Goal: Transaction & Acquisition: Purchase product/service

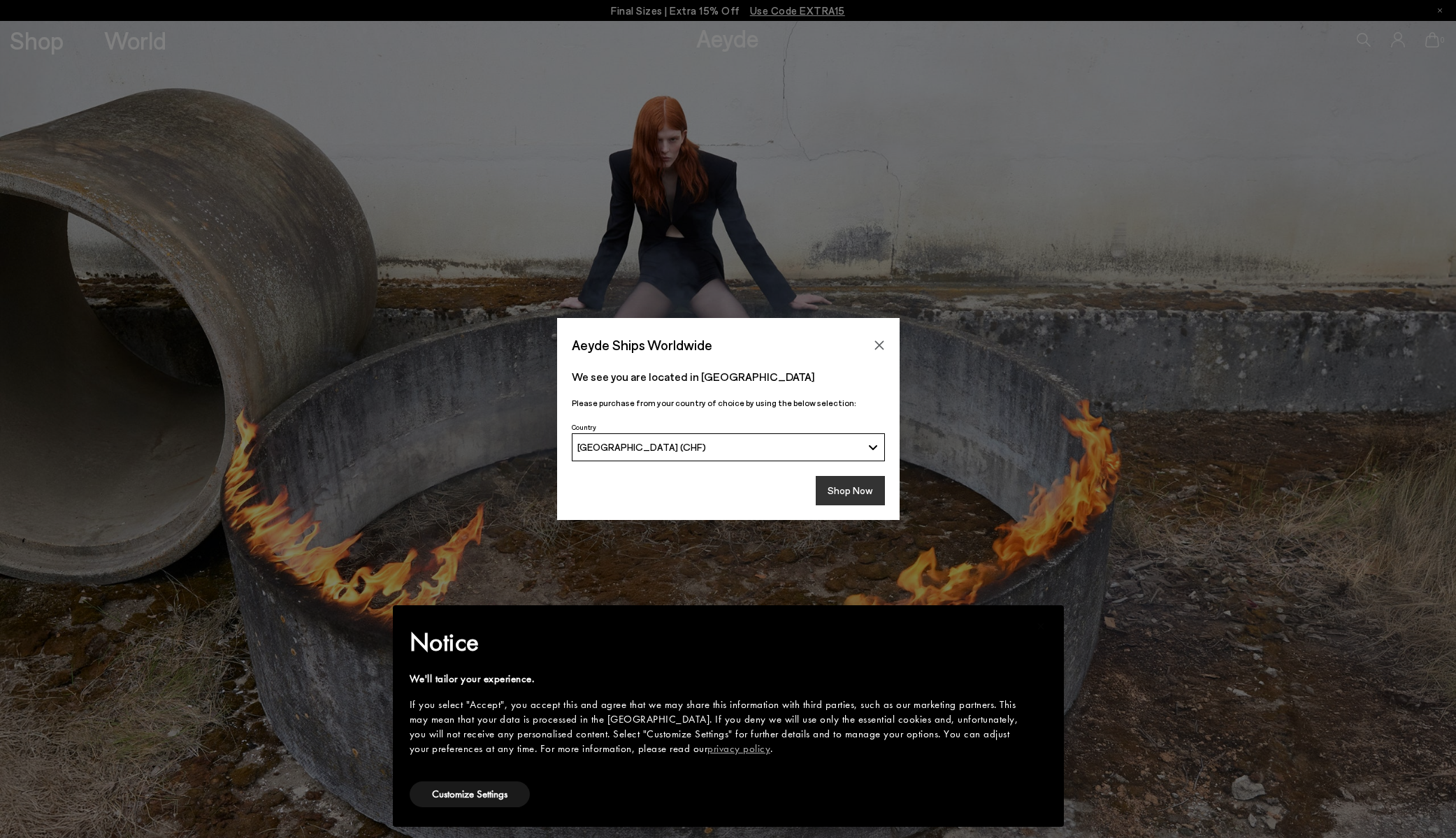
click at [831, 489] on button "Shop Now" at bounding box center [850, 491] width 69 height 29
click at [843, 491] on button "Shop Now" at bounding box center [850, 491] width 69 height 29
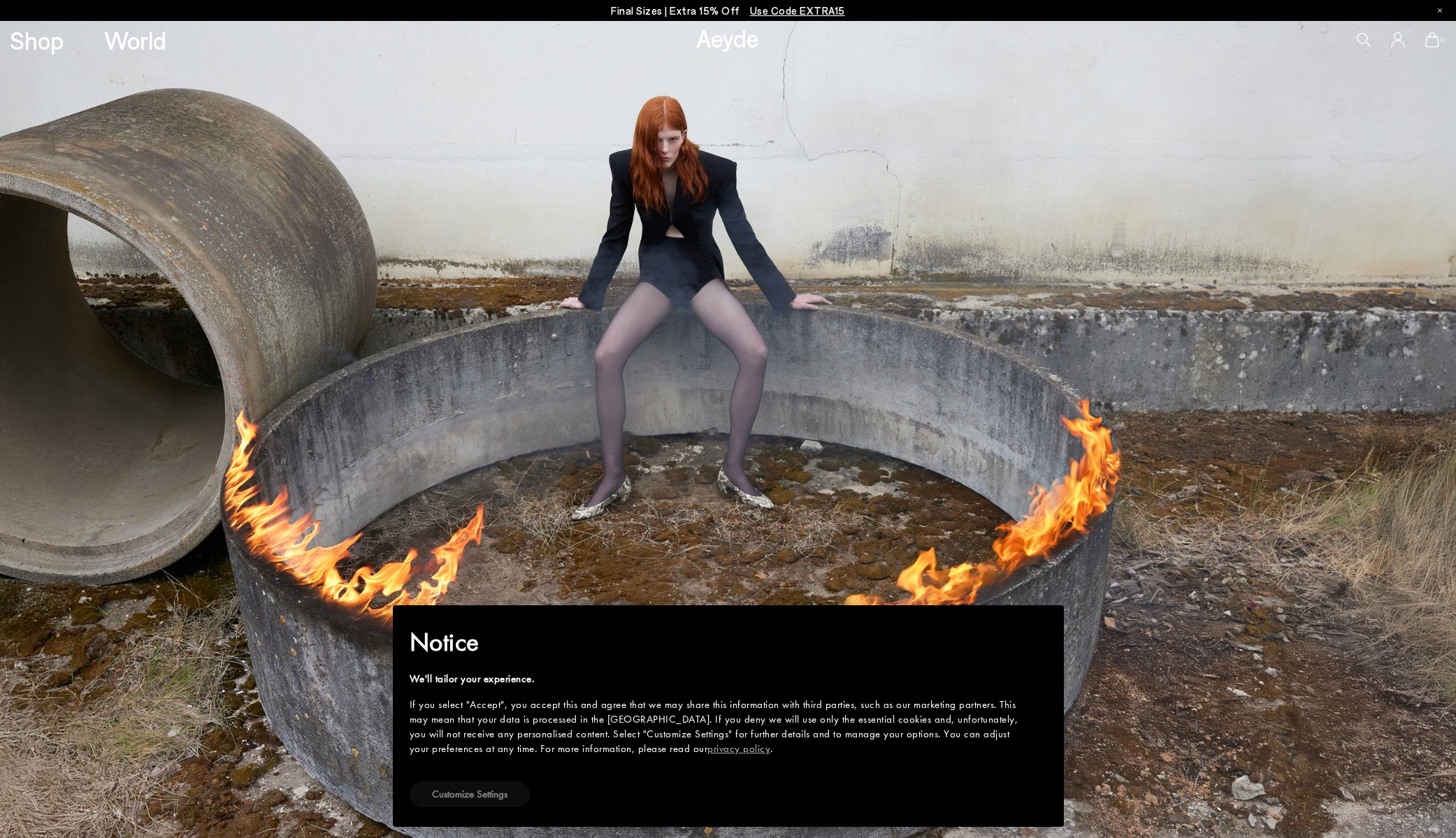
click at [486, 792] on button "Customize Settings" at bounding box center [469, 794] width 120 height 26
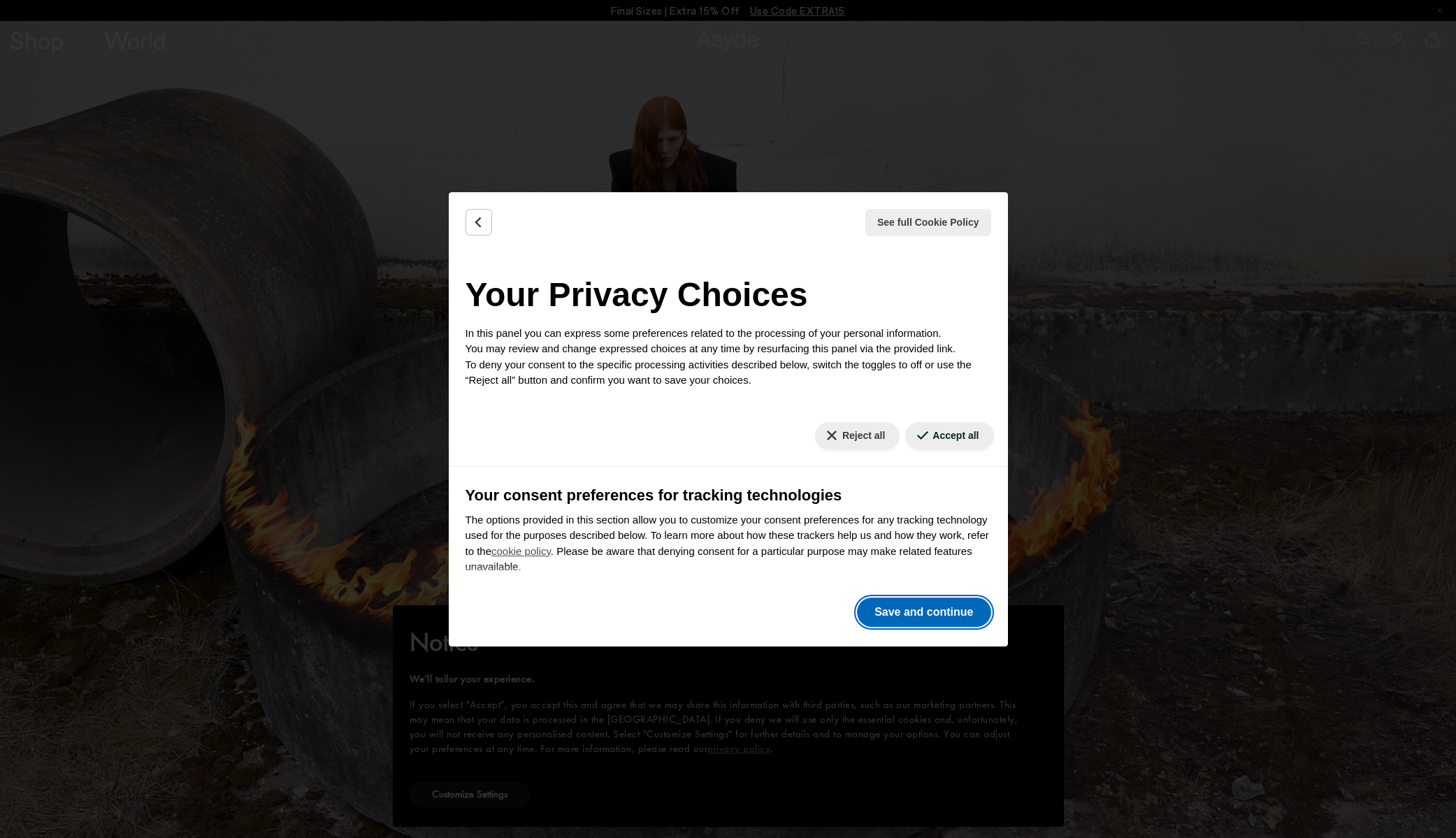
click at [915, 608] on button "Save and continue" at bounding box center [924, 612] width 134 height 29
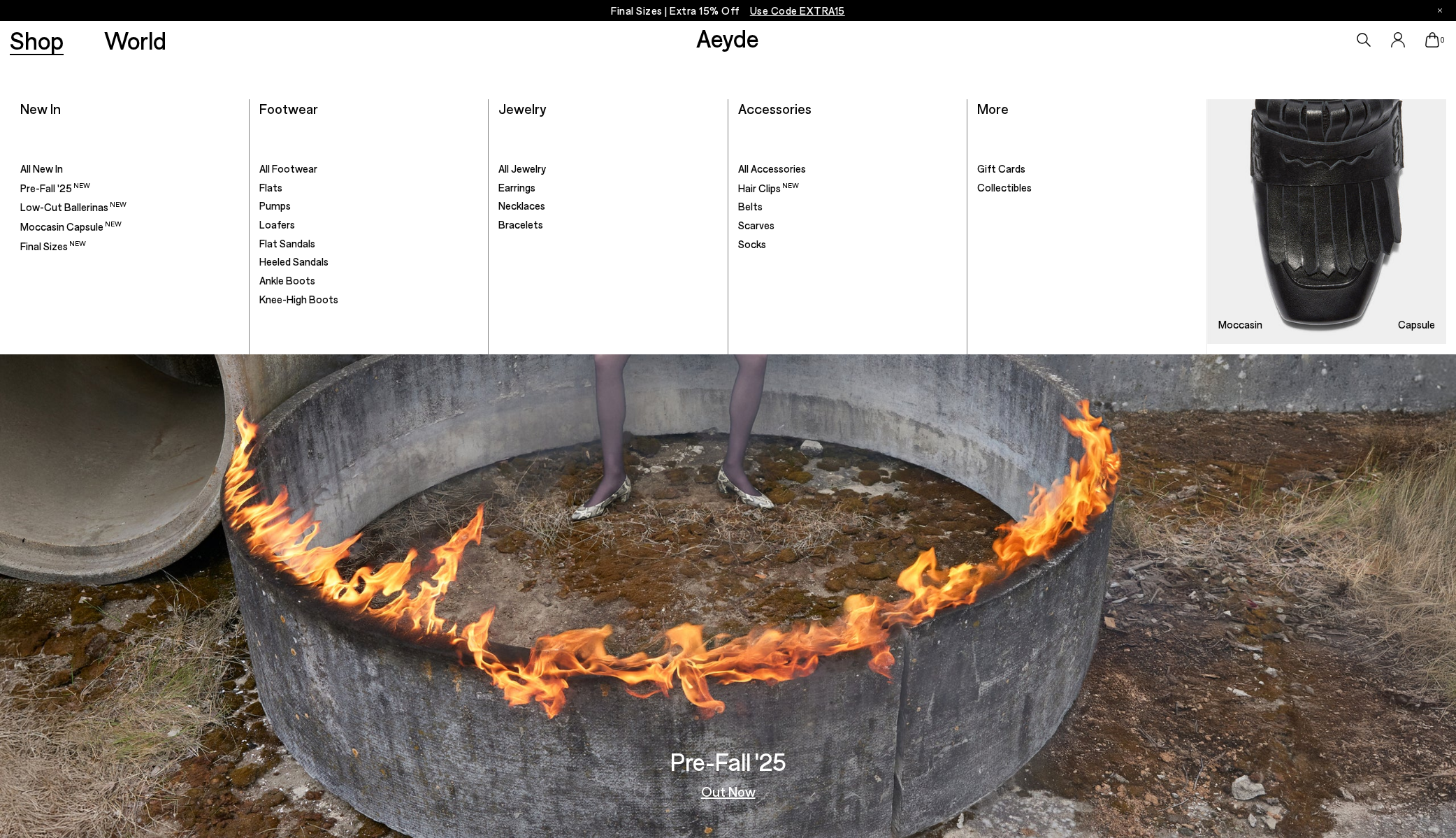
click at [287, 175] on ul ". All Footwear Flats" at bounding box center [368, 238] width 219 height 231
click at [288, 170] on span "All Footwear" at bounding box center [288, 168] width 58 height 13
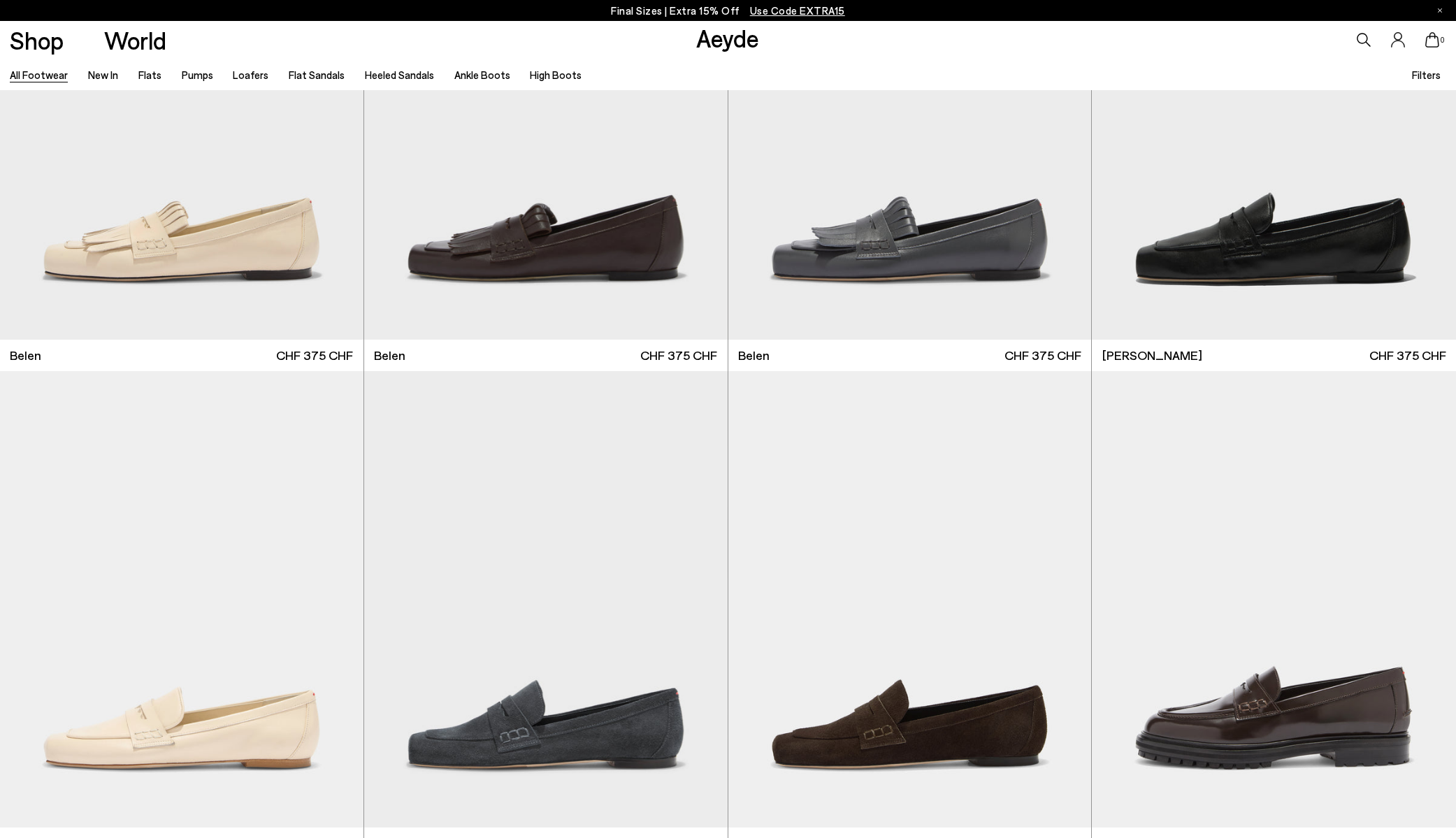
scroll to position [1433, 0]
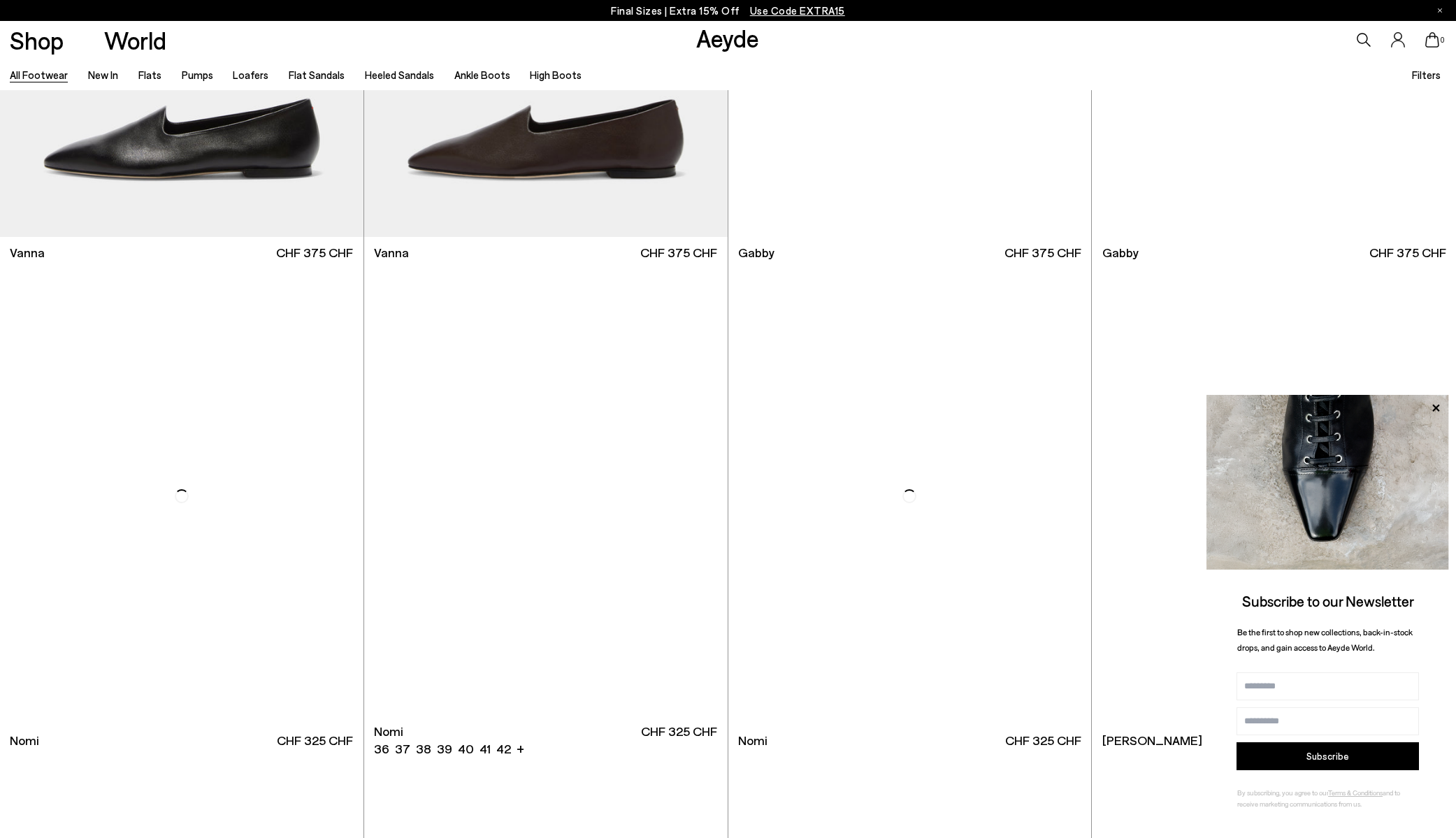
scroll to position [4229, 0]
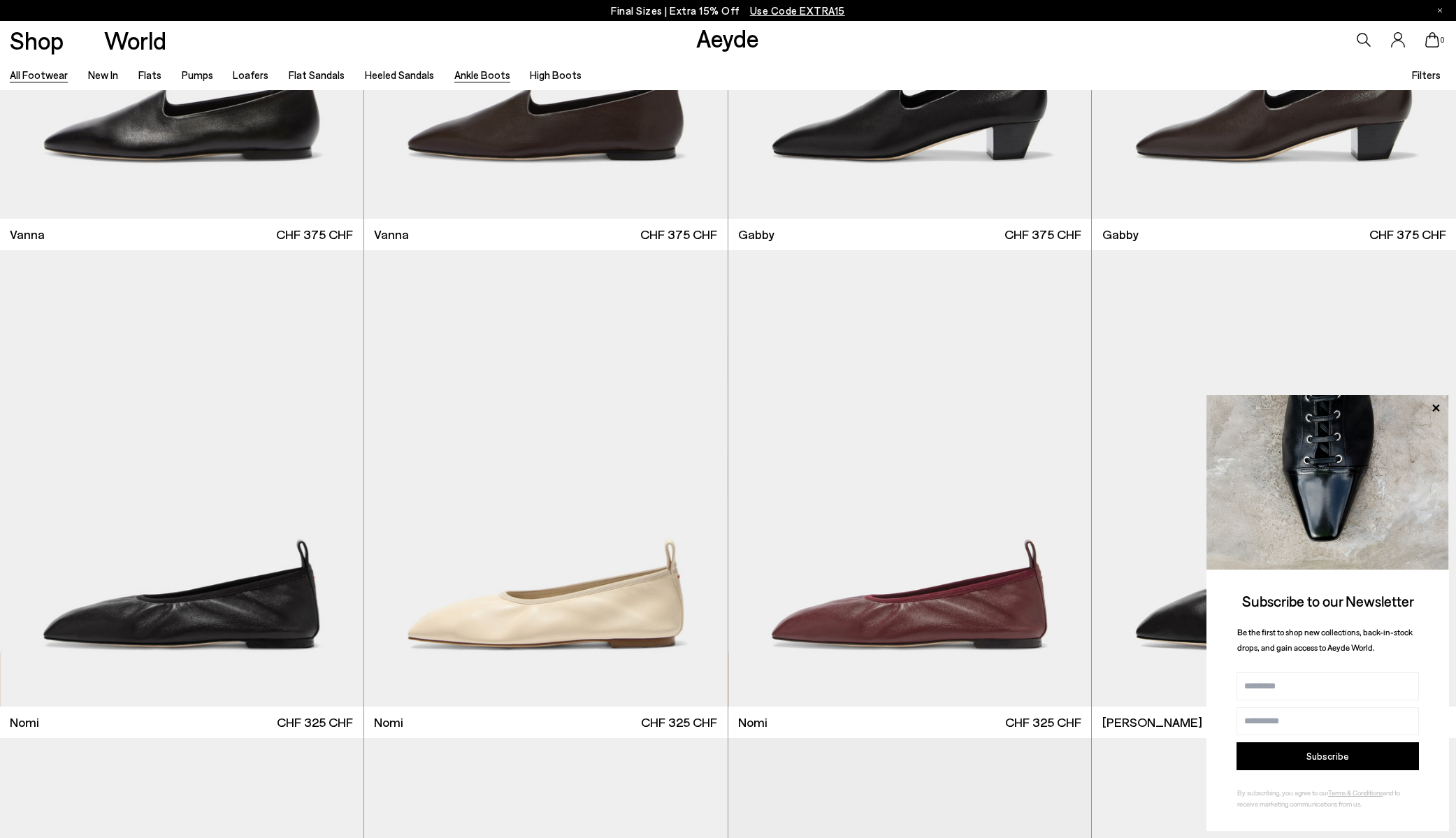
click at [488, 74] on link "Ankle Boots" at bounding box center [482, 75] width 56 height 13
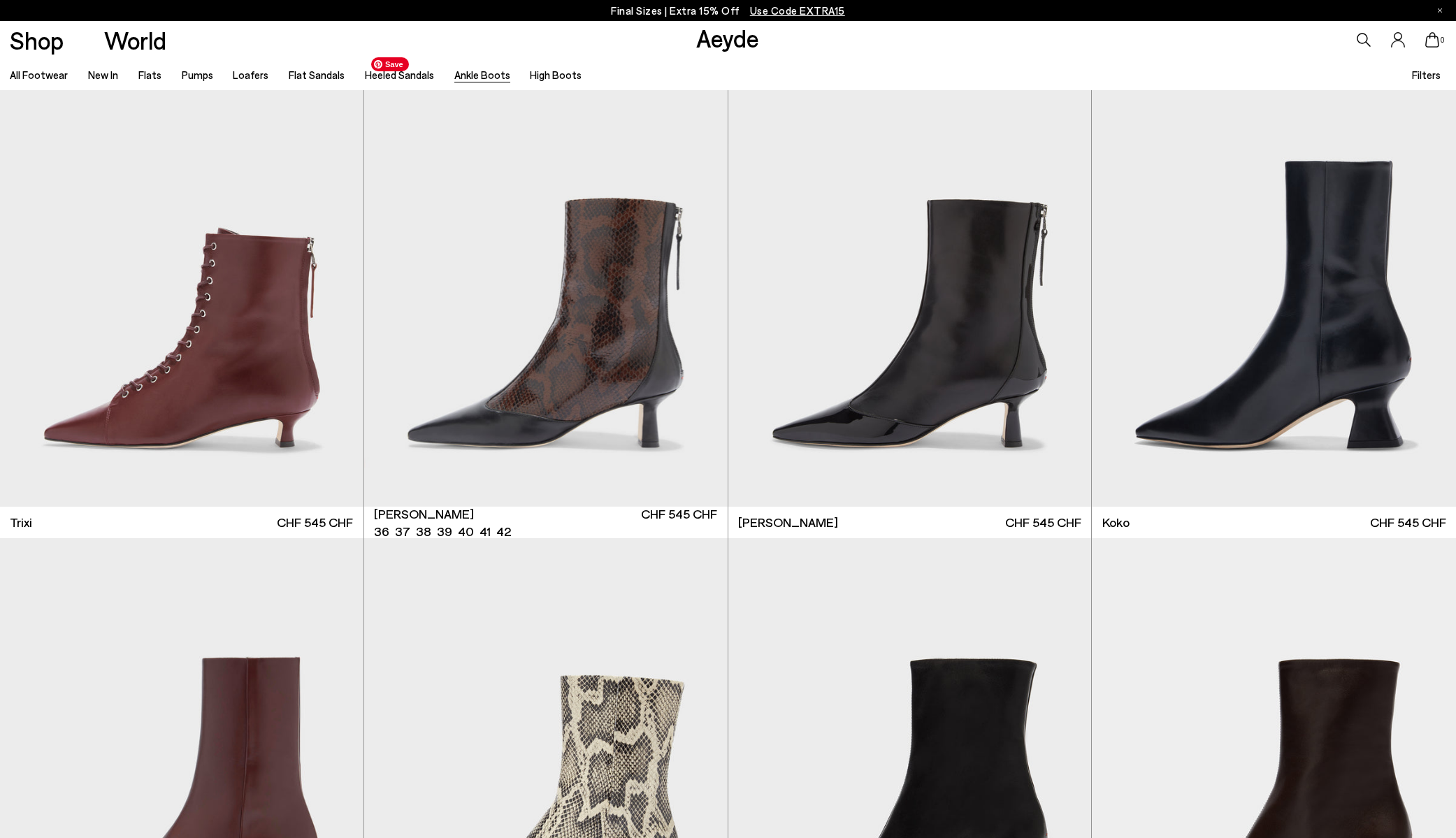
scroll to position [531, 0]
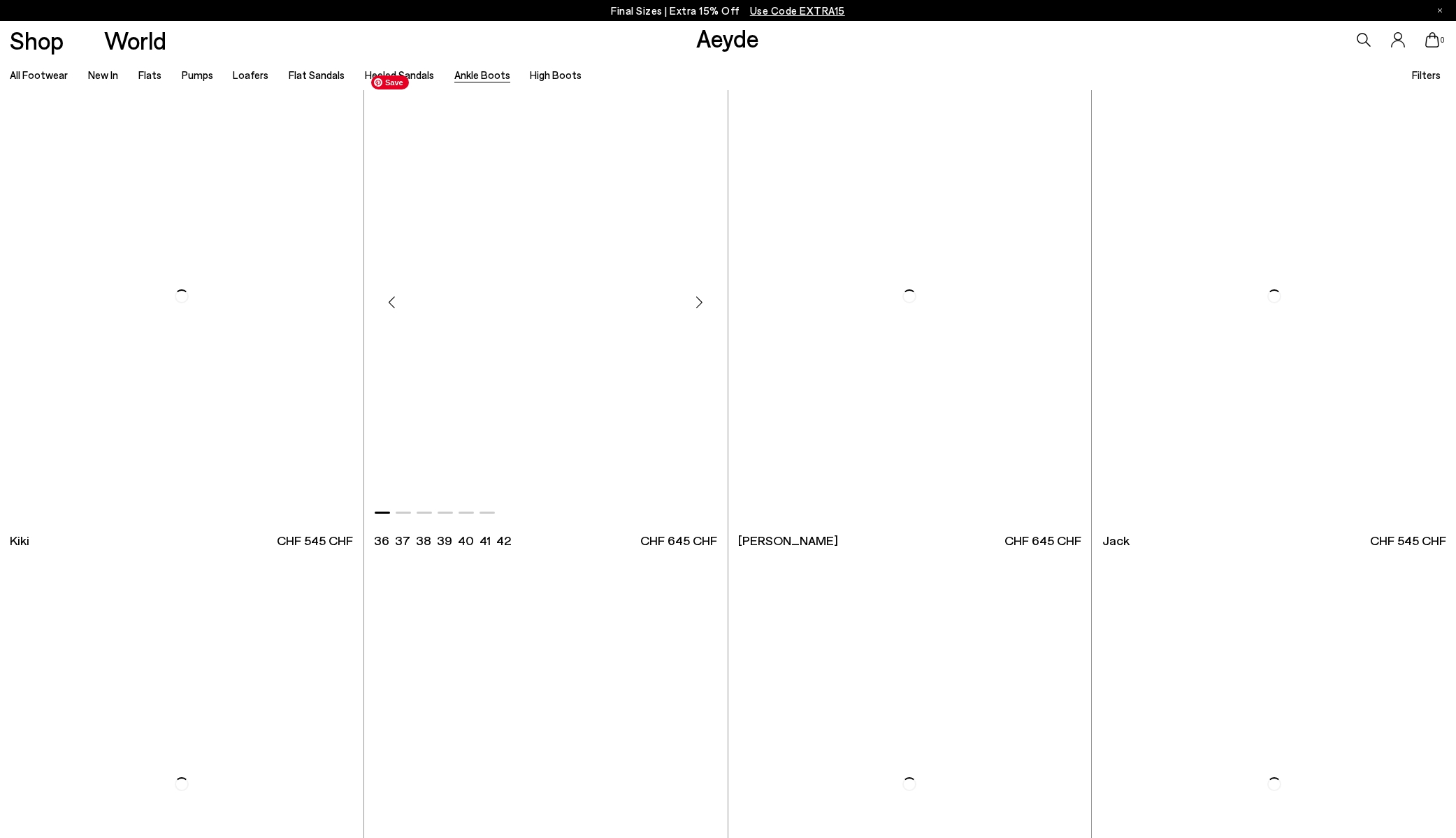
scroll to position [2924, 0]
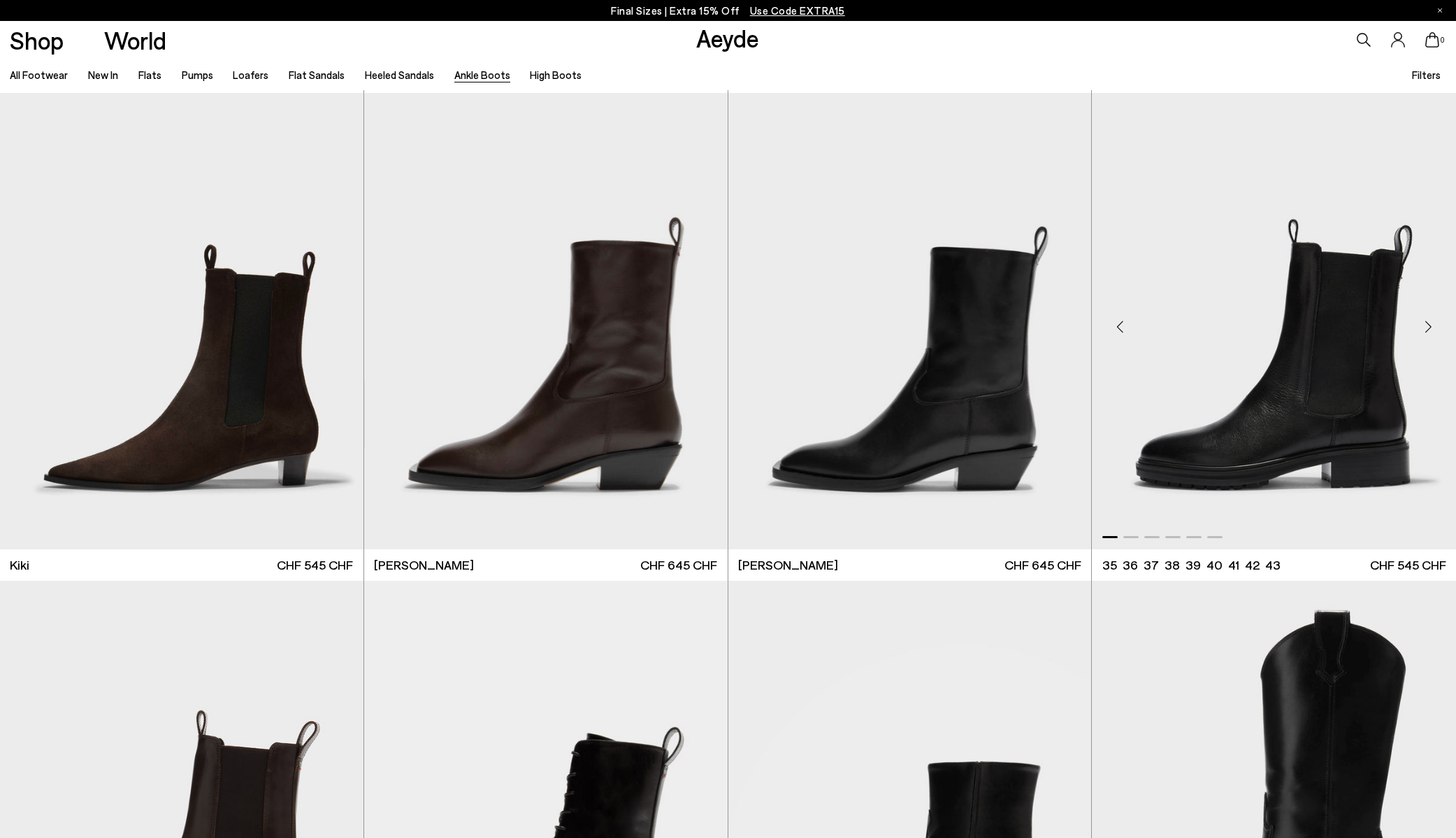
click at [1420, 325] on div "Next slide" at bounding box center [1428, 326] width 42 height 42
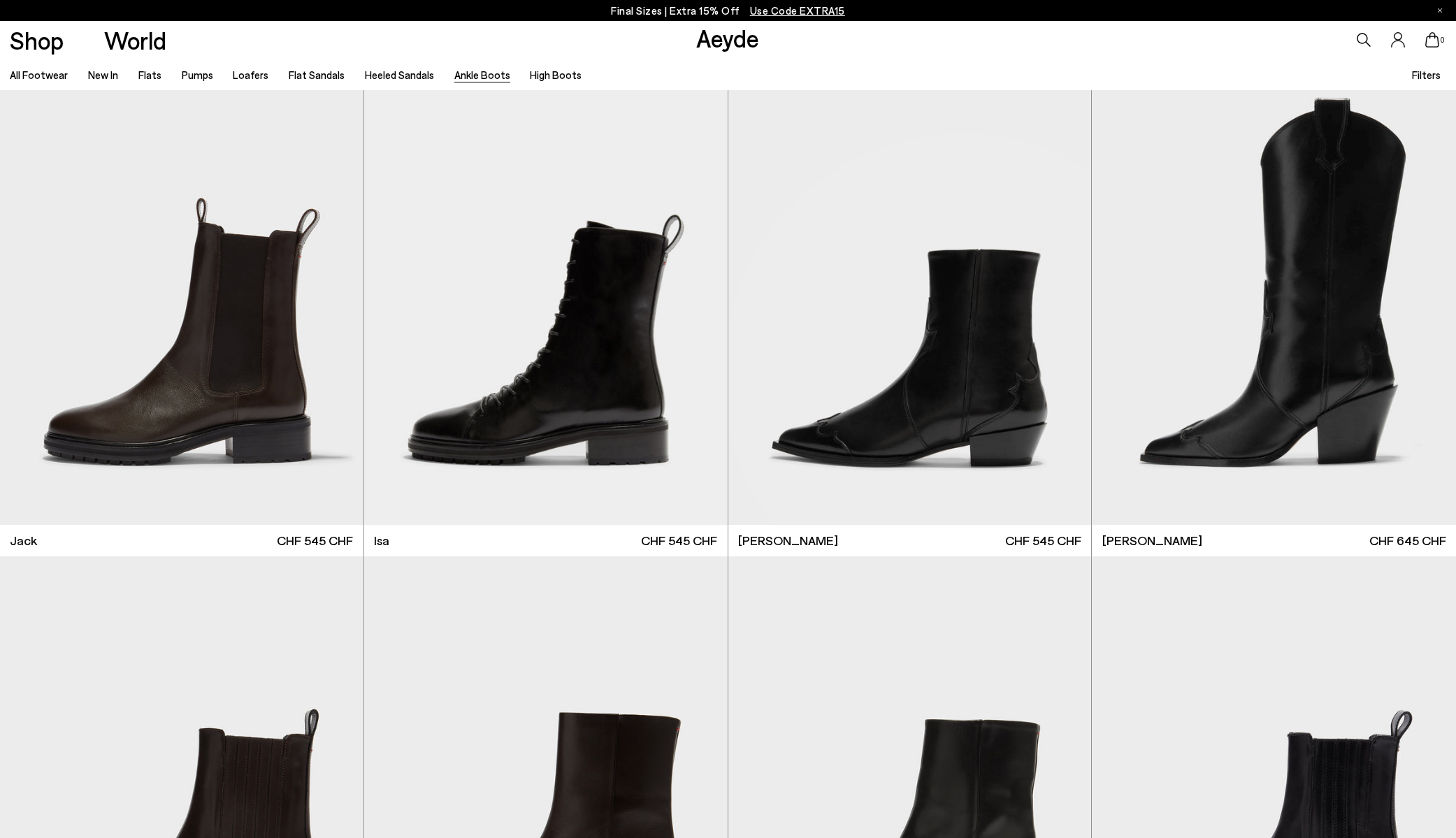
scroll to position [3436, 0]
click at [698, 302] on div "Next slide" at bounding box center [699, 301] width 42 height 42
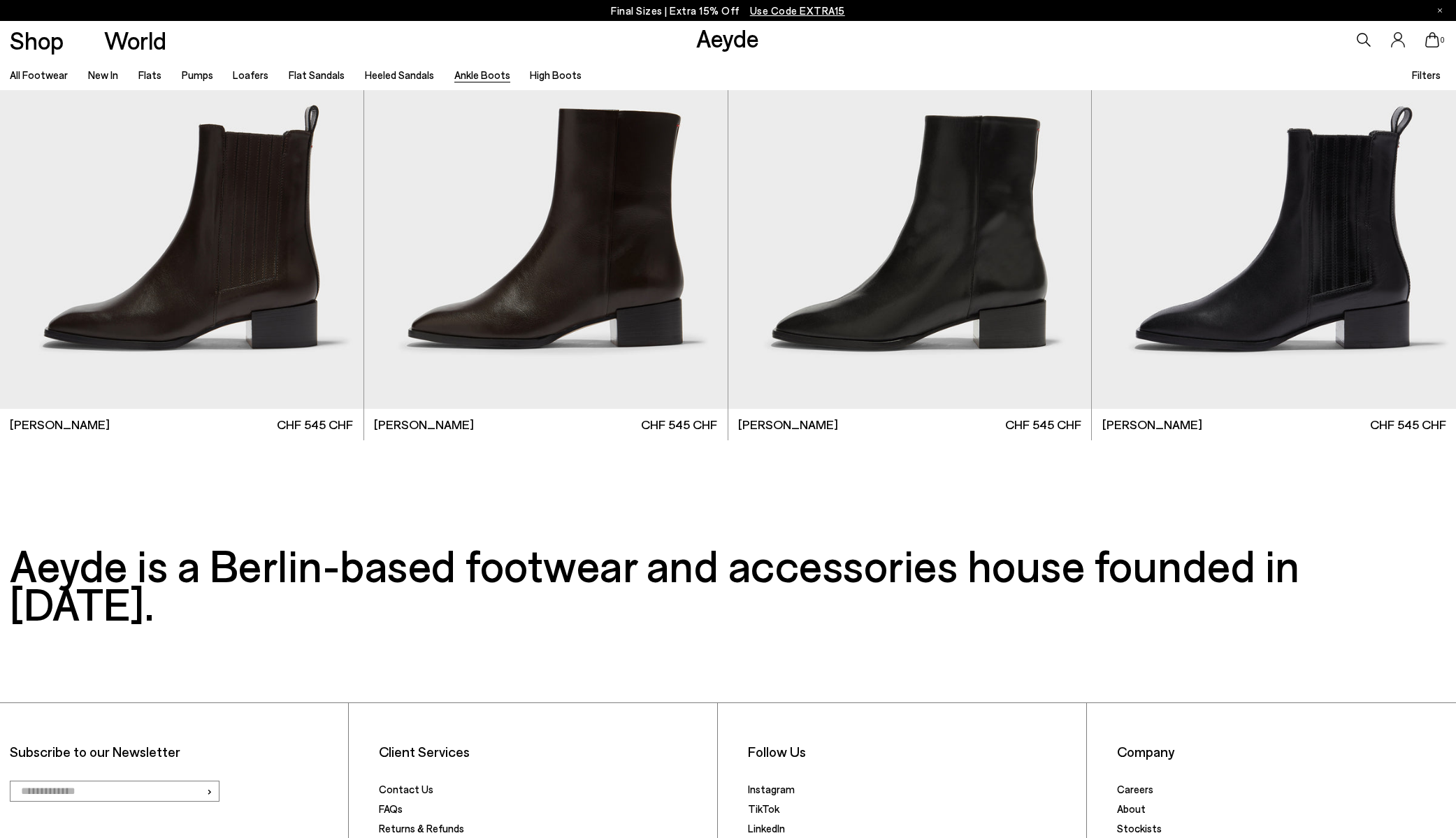
scroll to position [4043, 0]
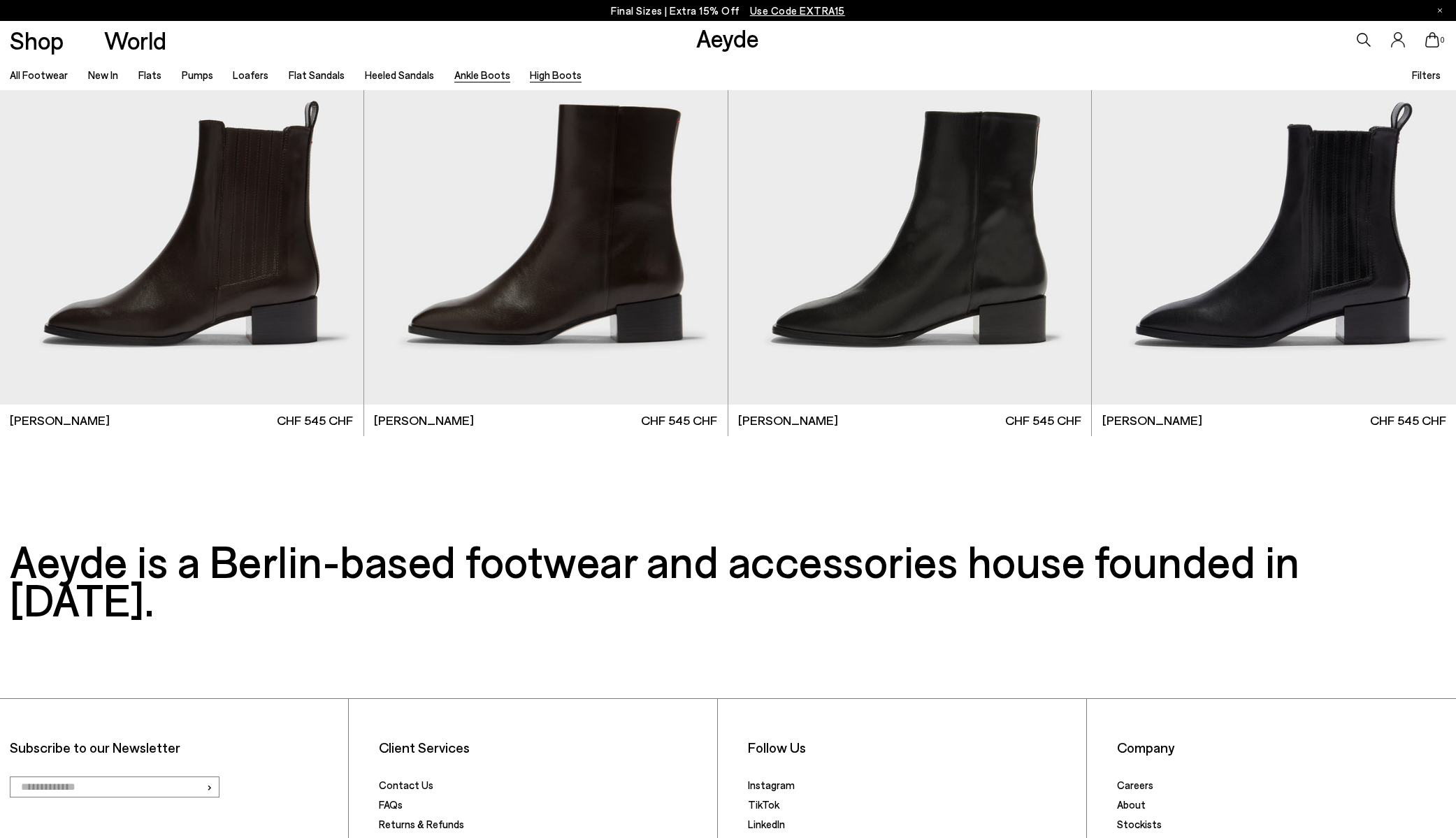
click at [552, 75] on link "High Boots" at bounding box center [556, 75] width 51 height 13
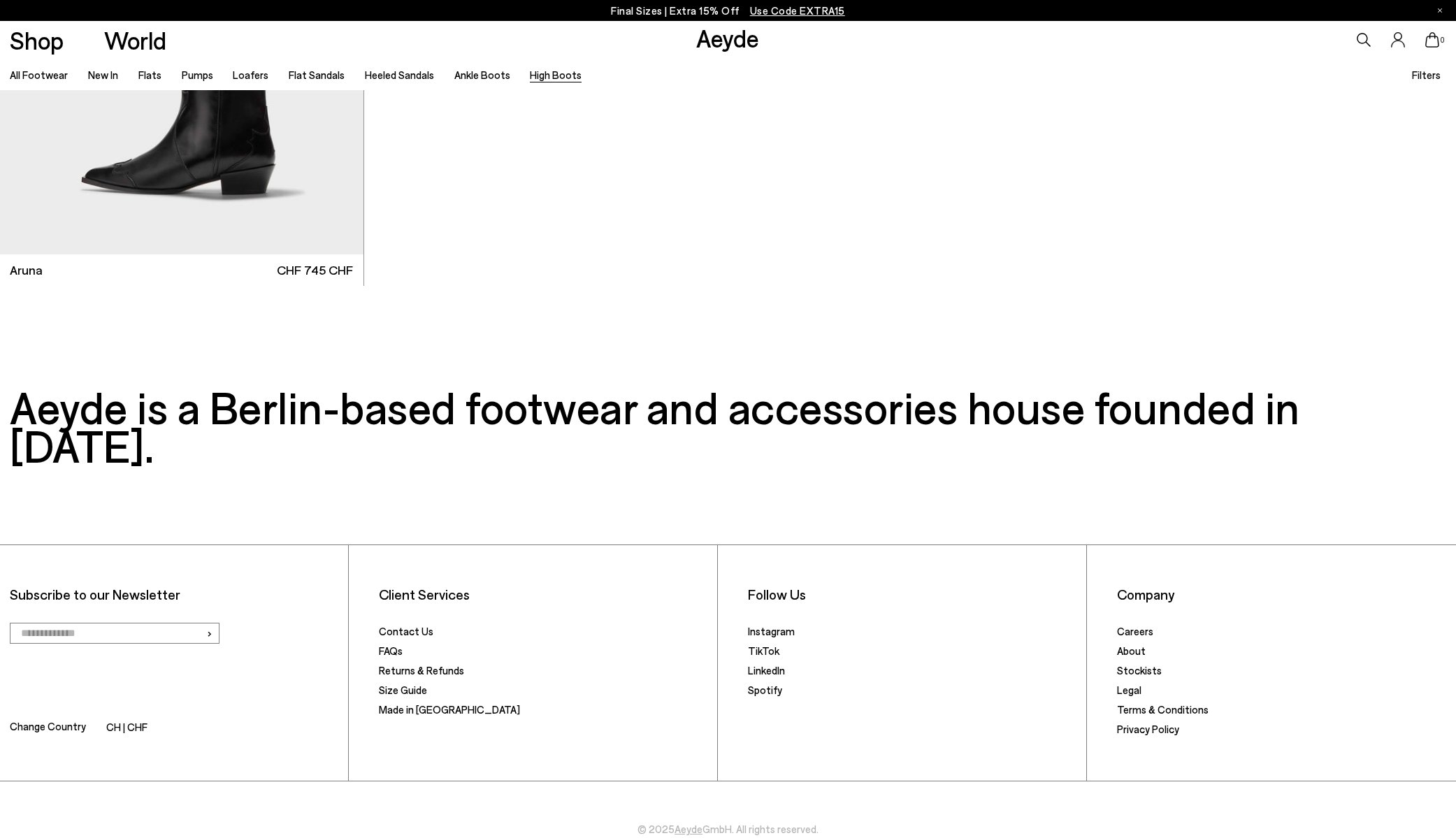
scroll to position [1269, 0]
click at [106, 77] on link "New In" at bounding box center [103, 75] width 30 height 13
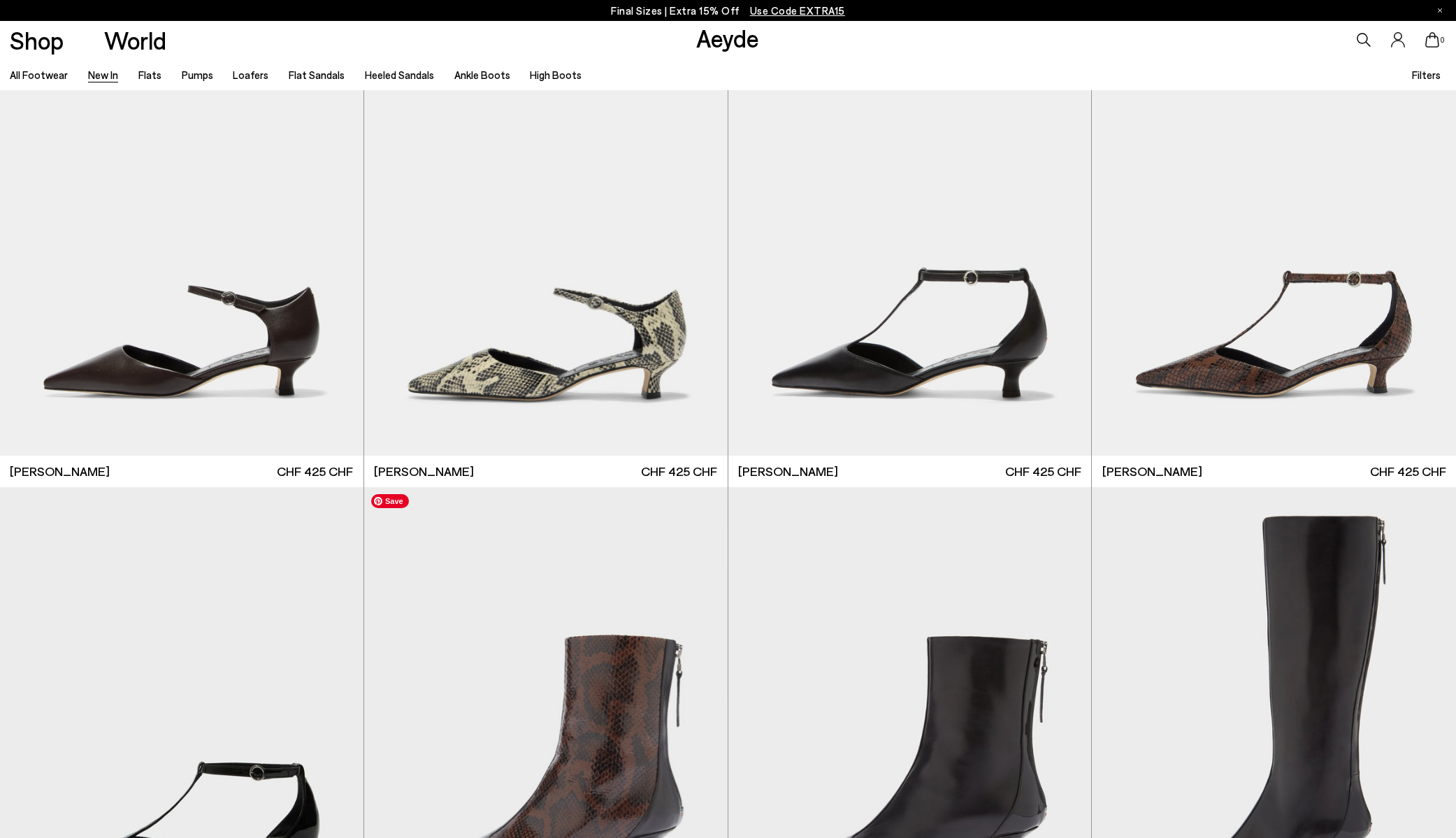
scroll to position [4457, 0]
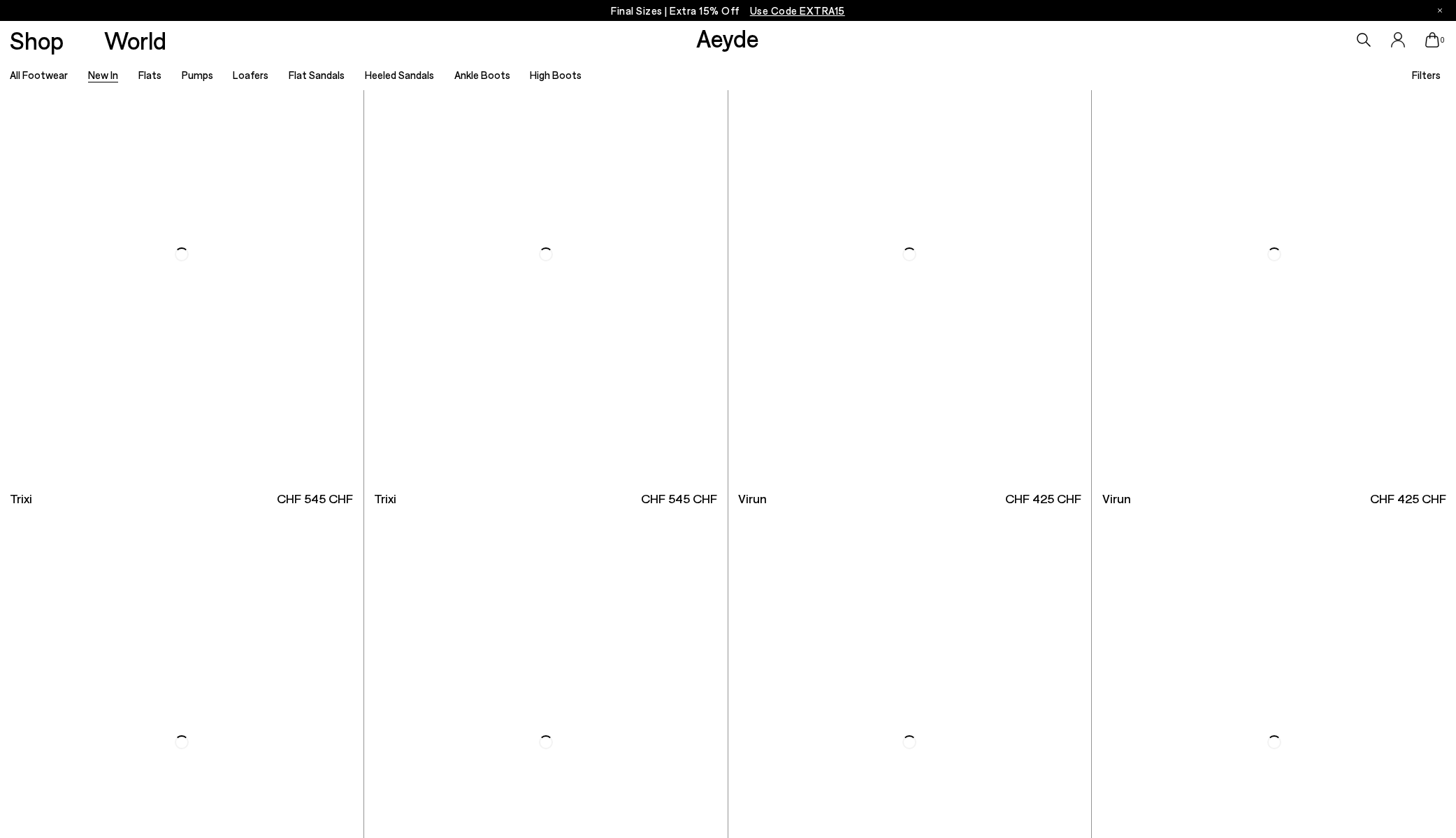
scroll to position [6894, 0]
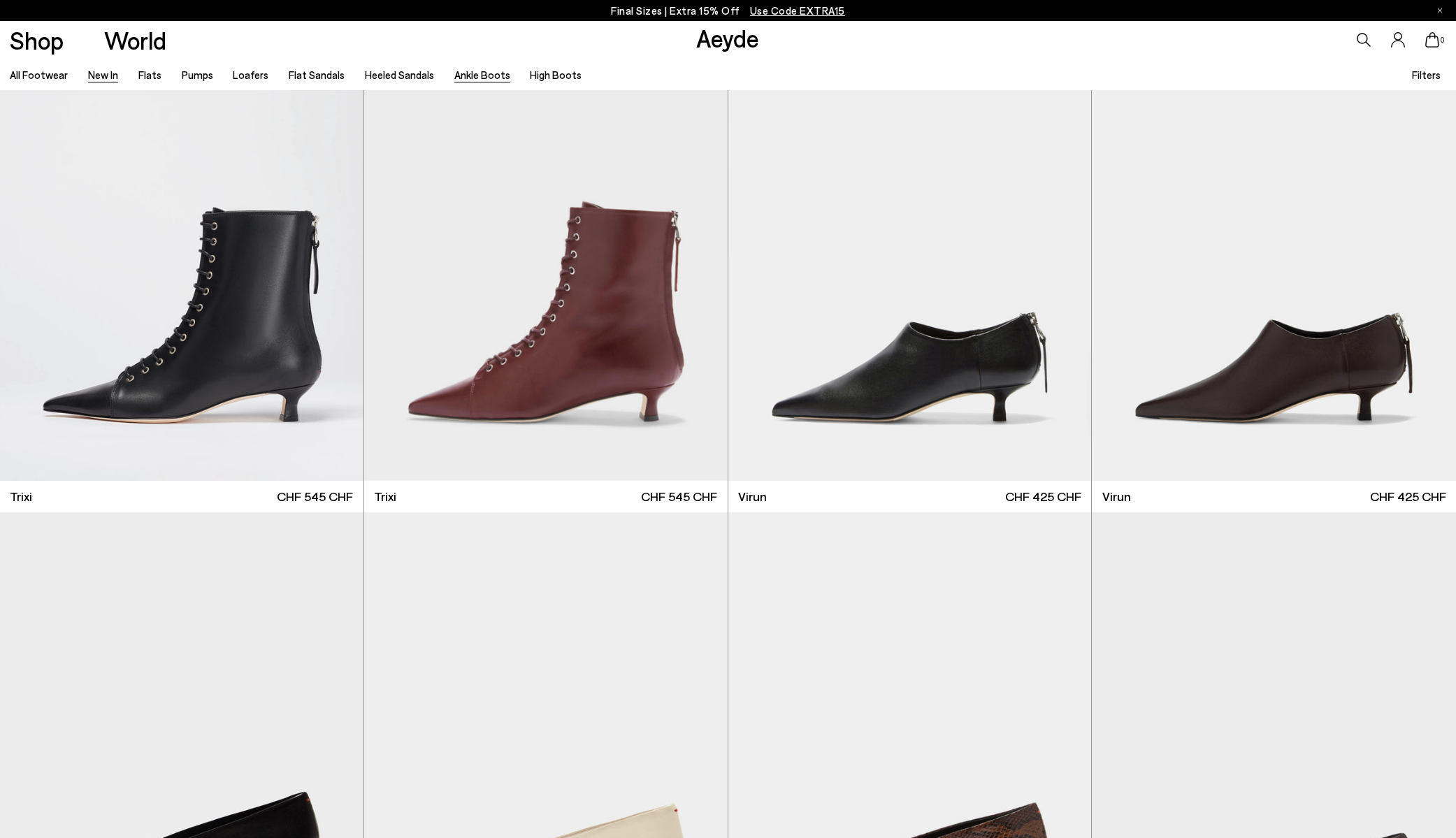
click at [462, 78] on link "Ankle Boots" at bounding box center [482, 75] width 56 height 13
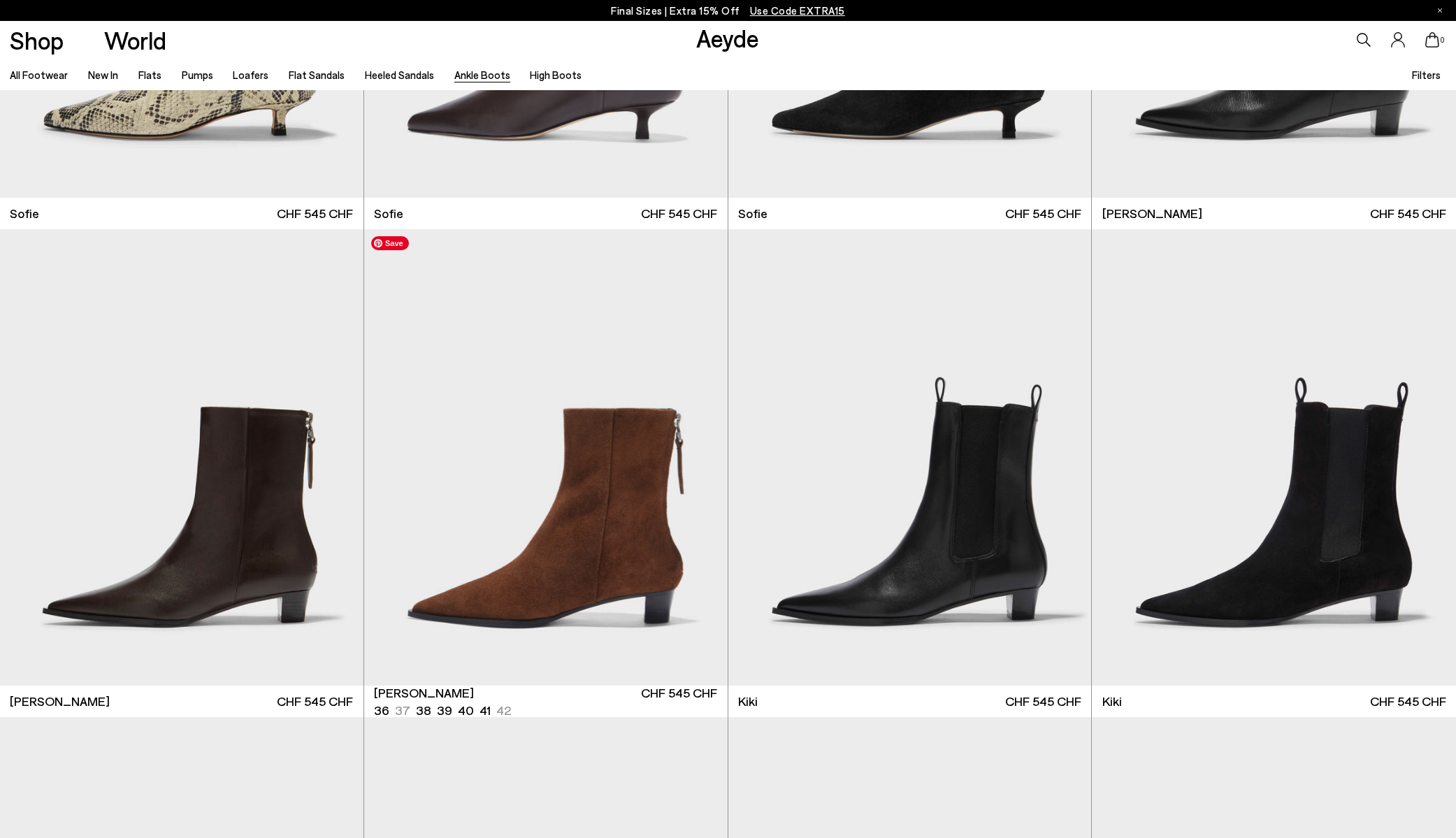
scroll to position [2305, 0]
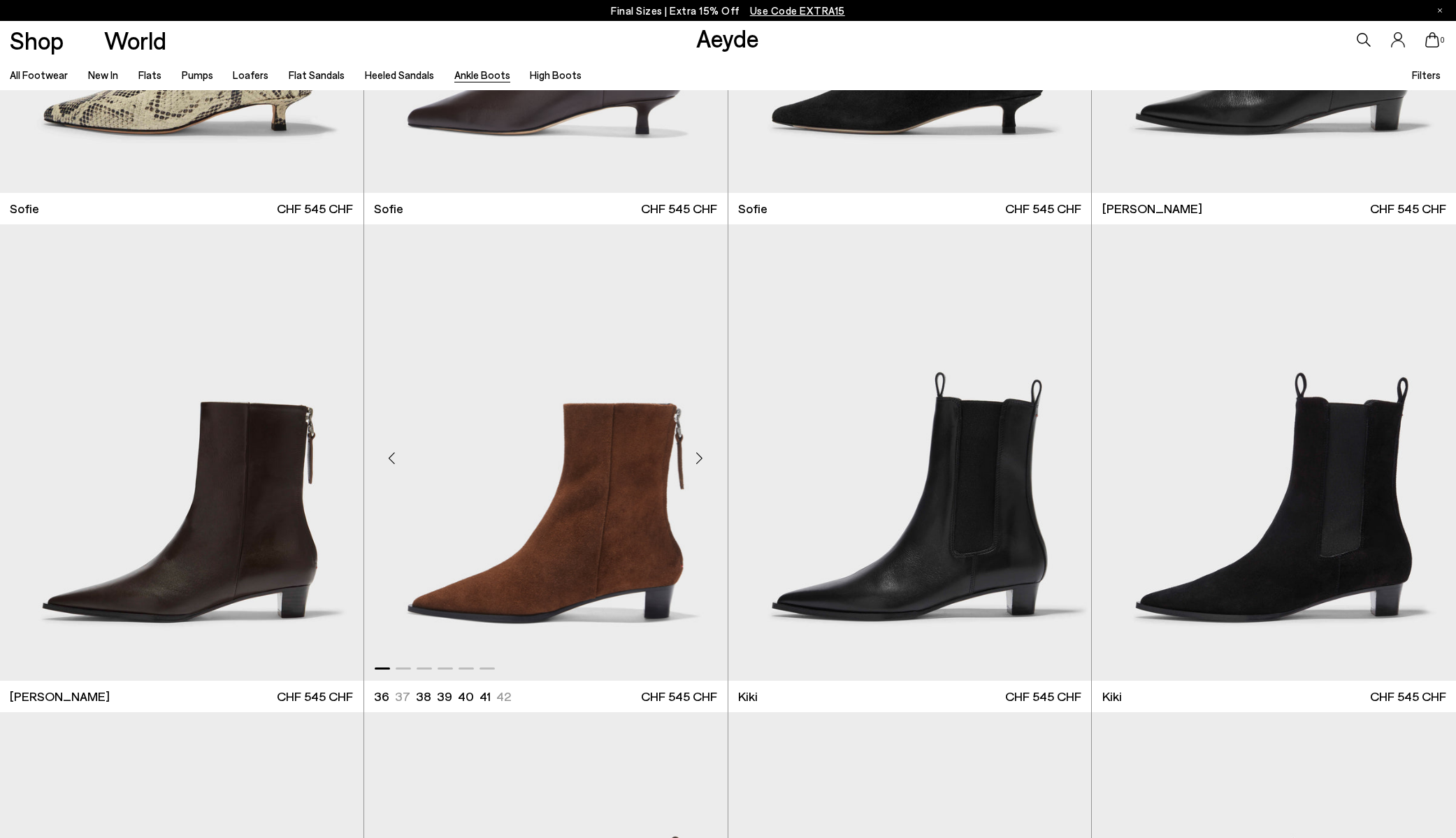
click at [699, 455] on div "Next slide" at bounding box center [699, 458] width 42 height 42
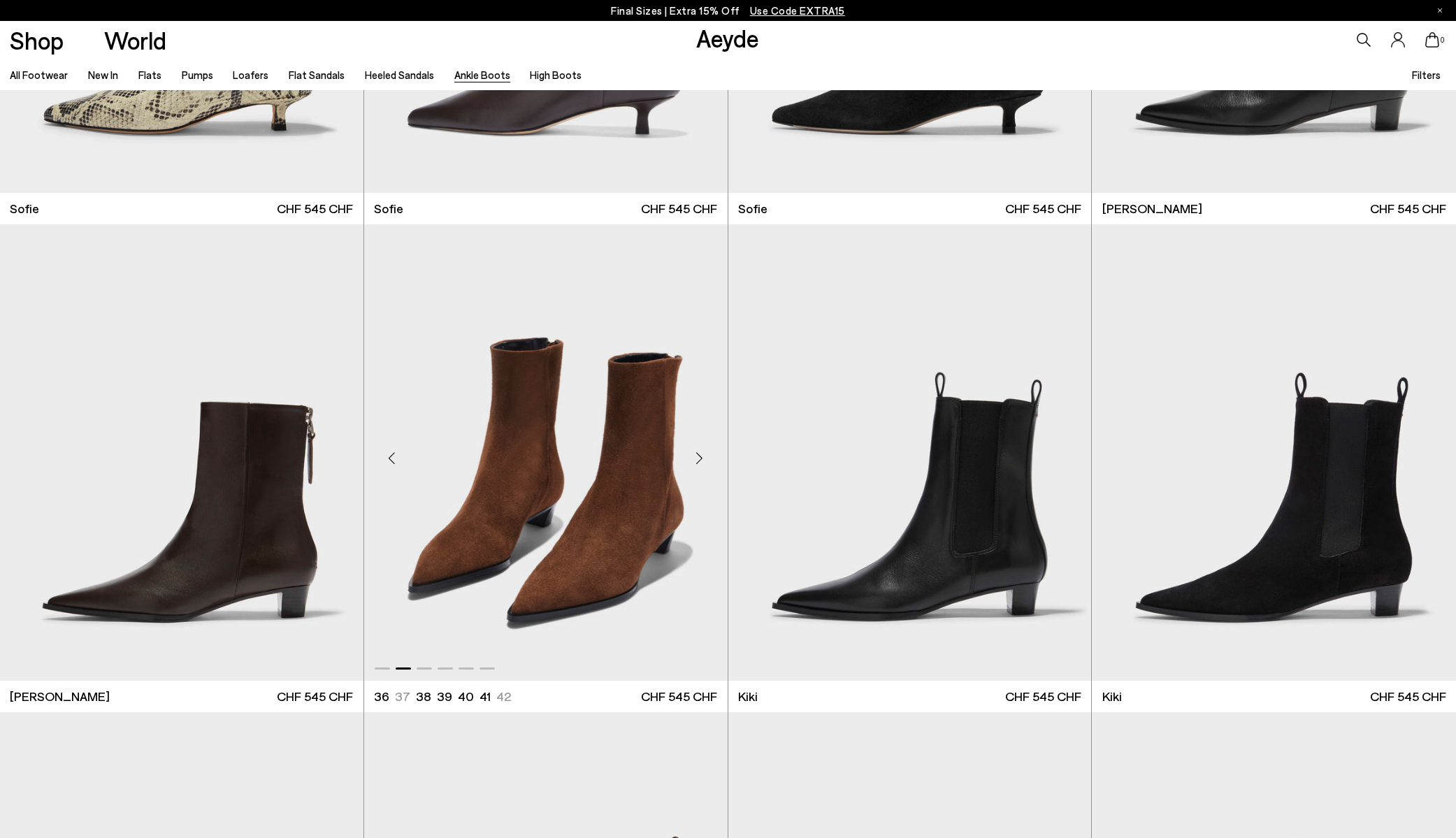
click at [699, 455] on div "Next slide" at bounding box center [699, 458] width 42 height 42
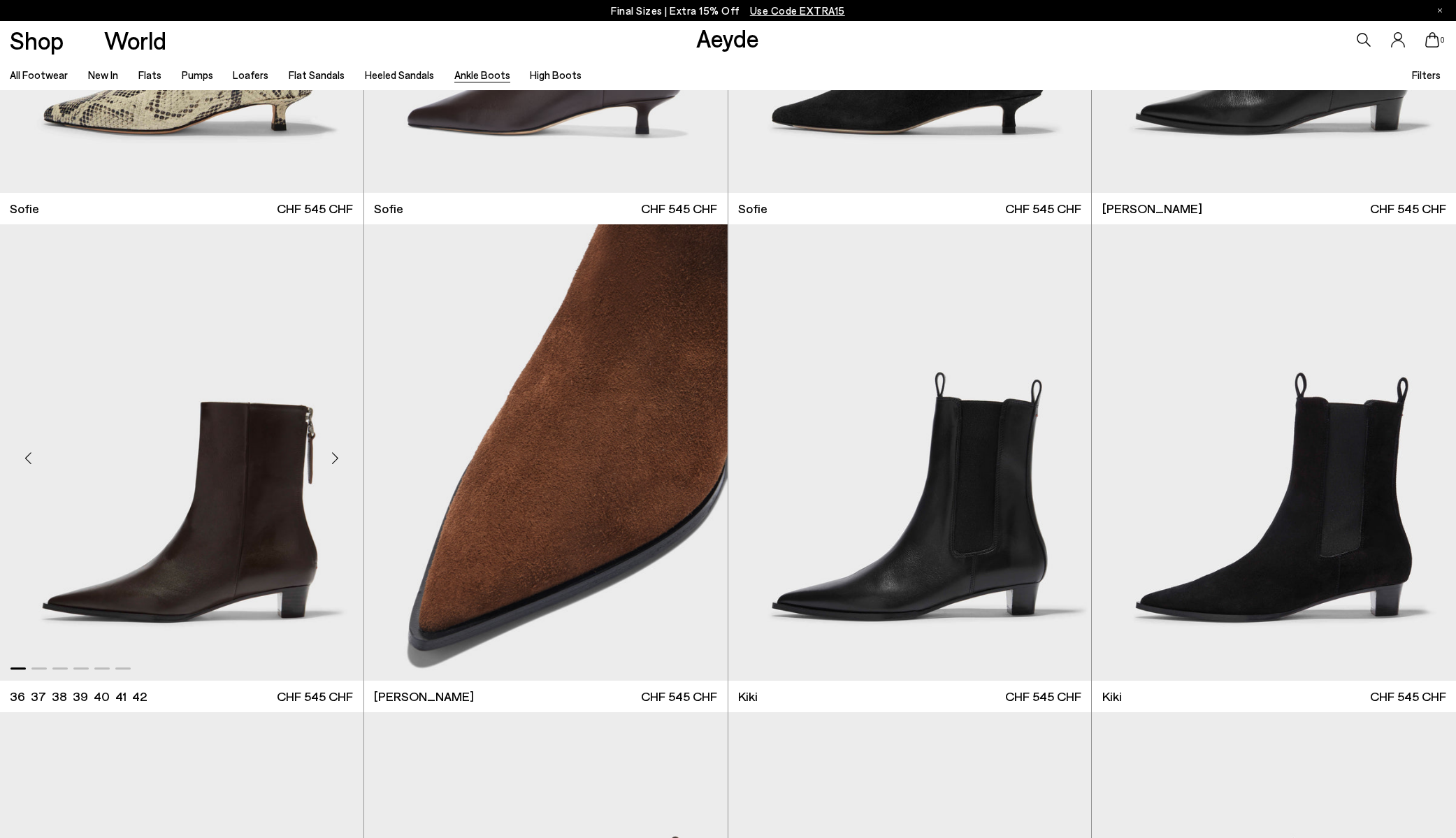
click at [337, 459] on div "Next slide" at bounding box center [335, 458] width 42 height 42
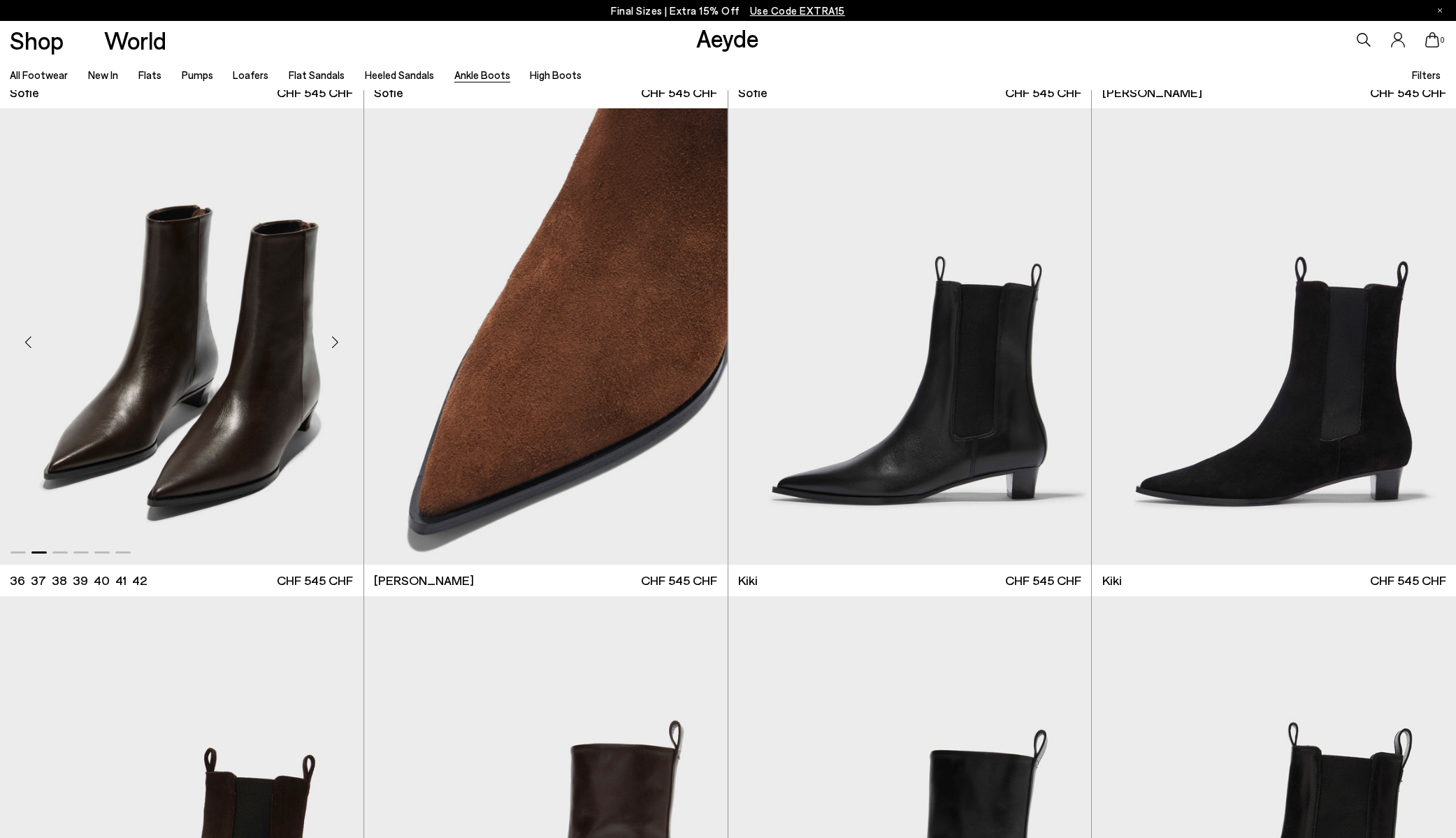
scroll to position [2454, 0]
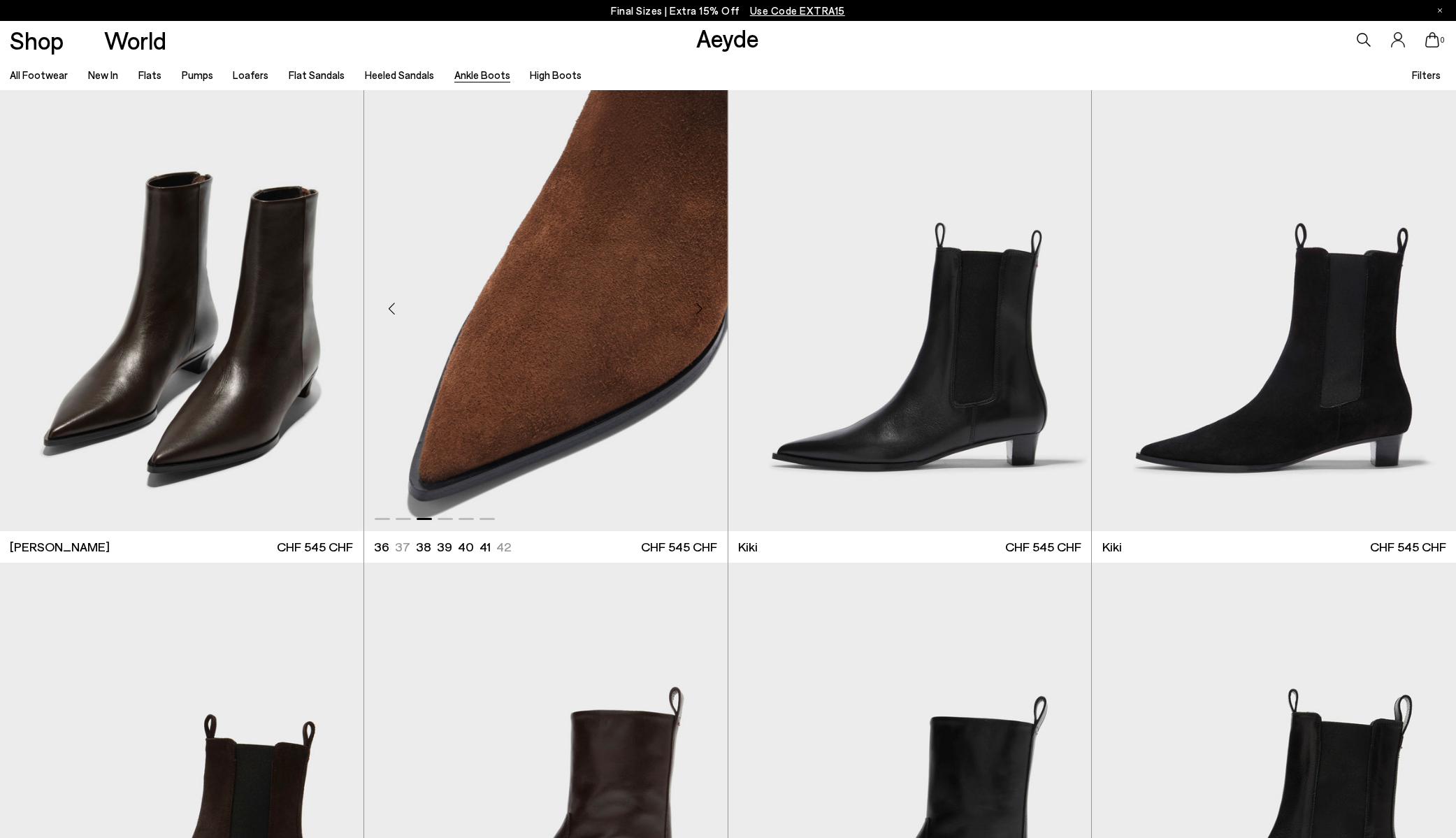
click at [393, 313] on div "Previous slide" at bounding box center [392, 309] width 42 height 42
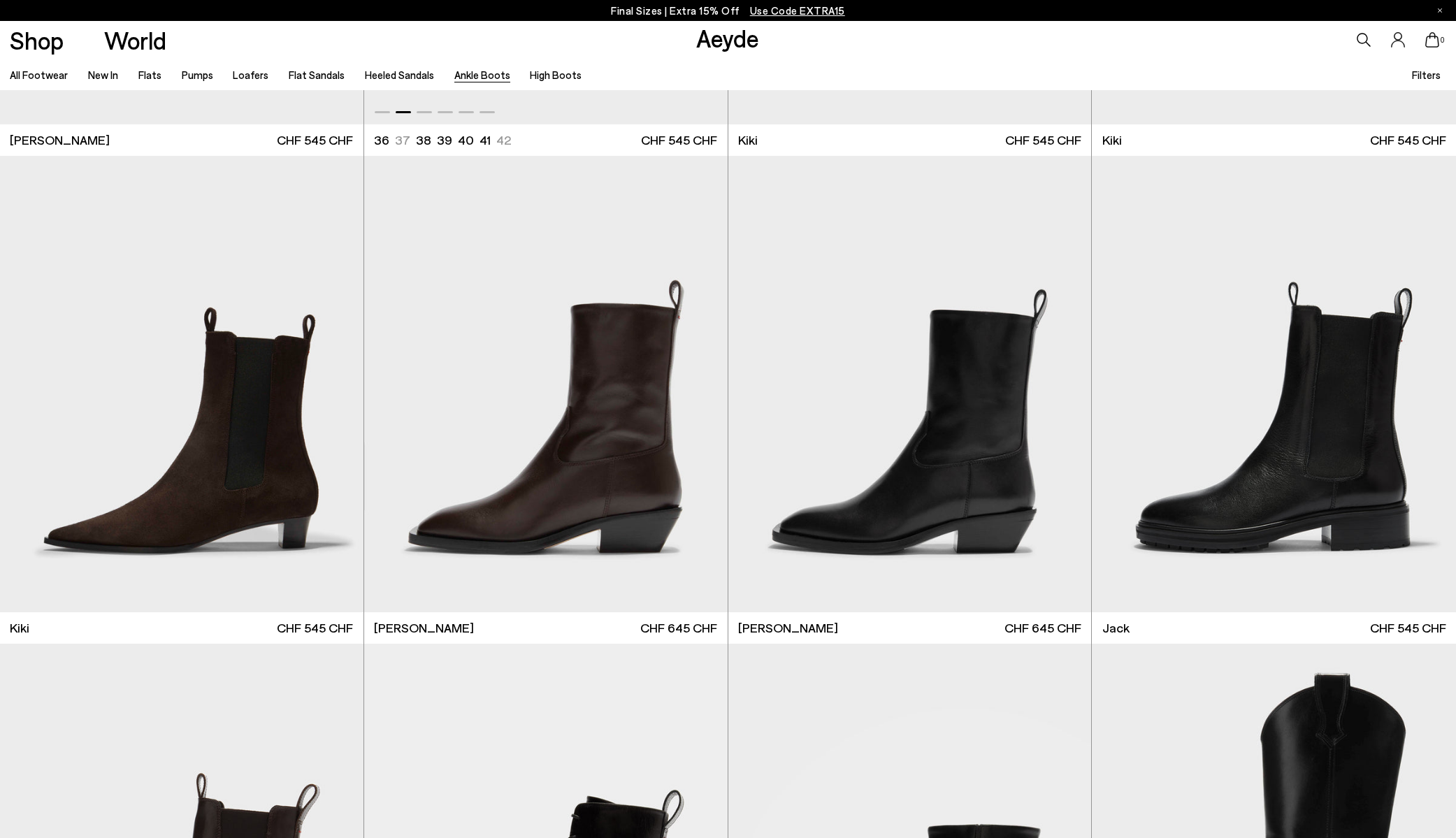
scroll to position [2863, 0]
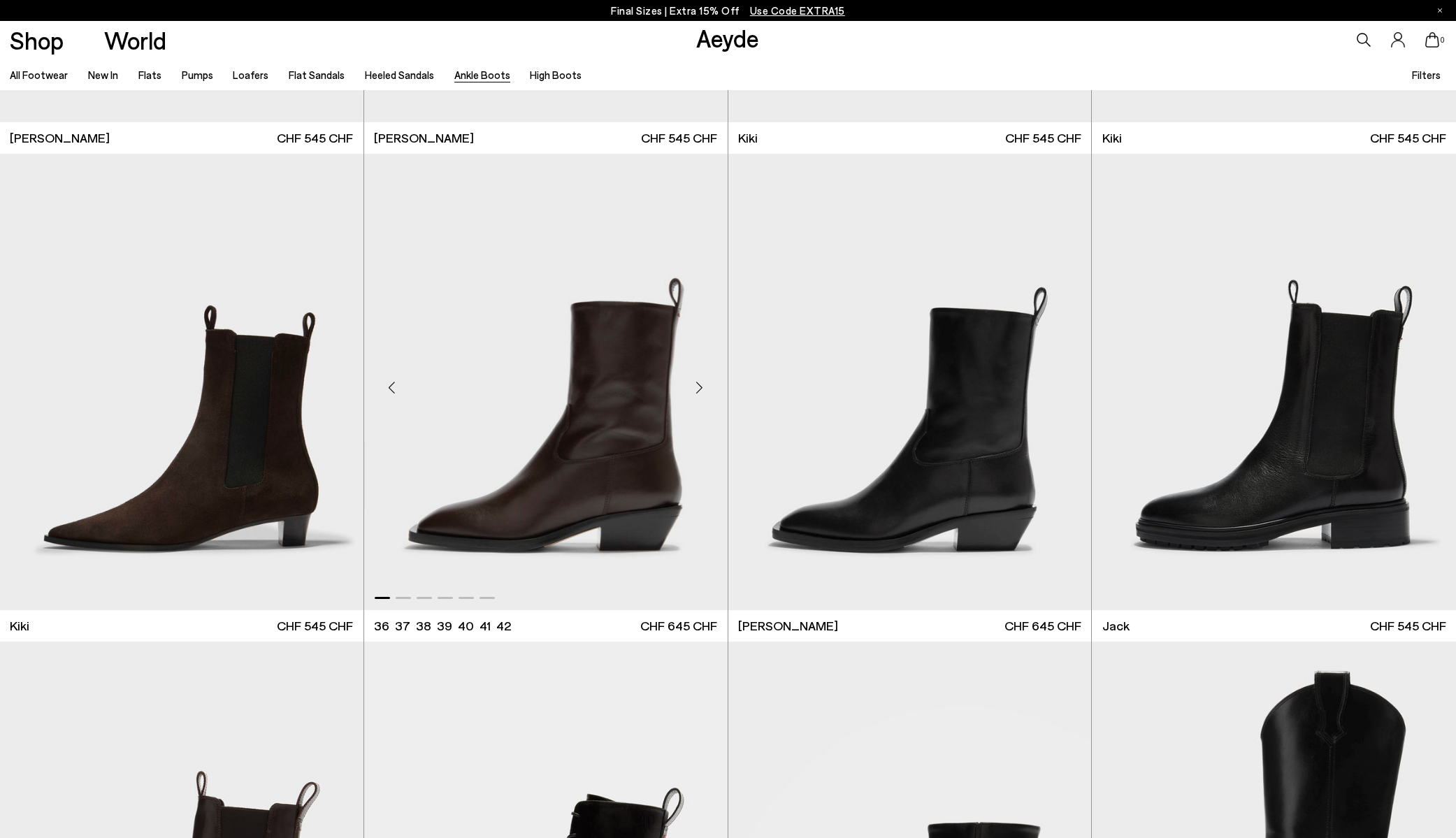
click at [697, 388] on div "Next slide" at bounding box center [699, 387] width 42 height 42
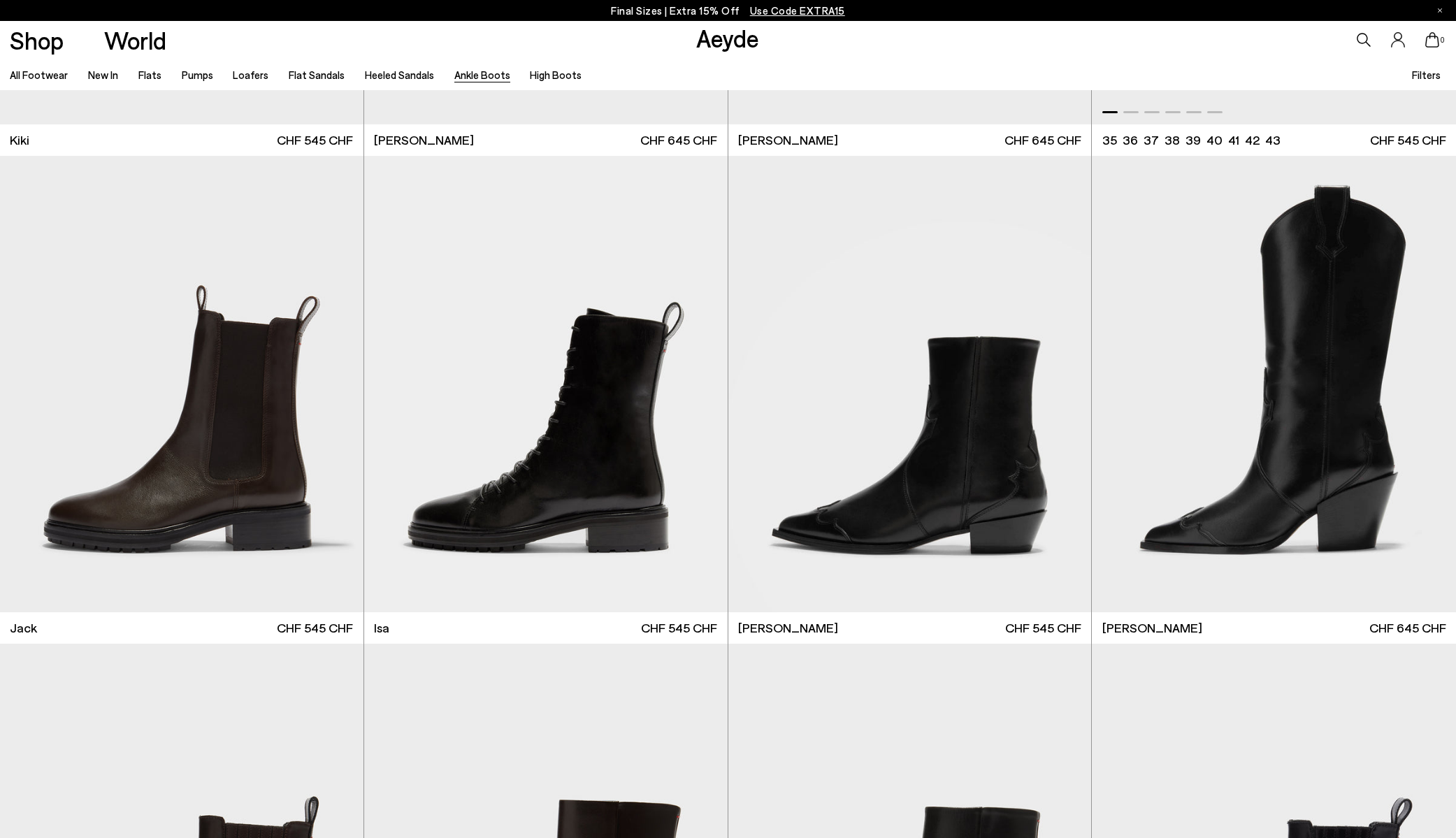
scroll to position [3349, 0]
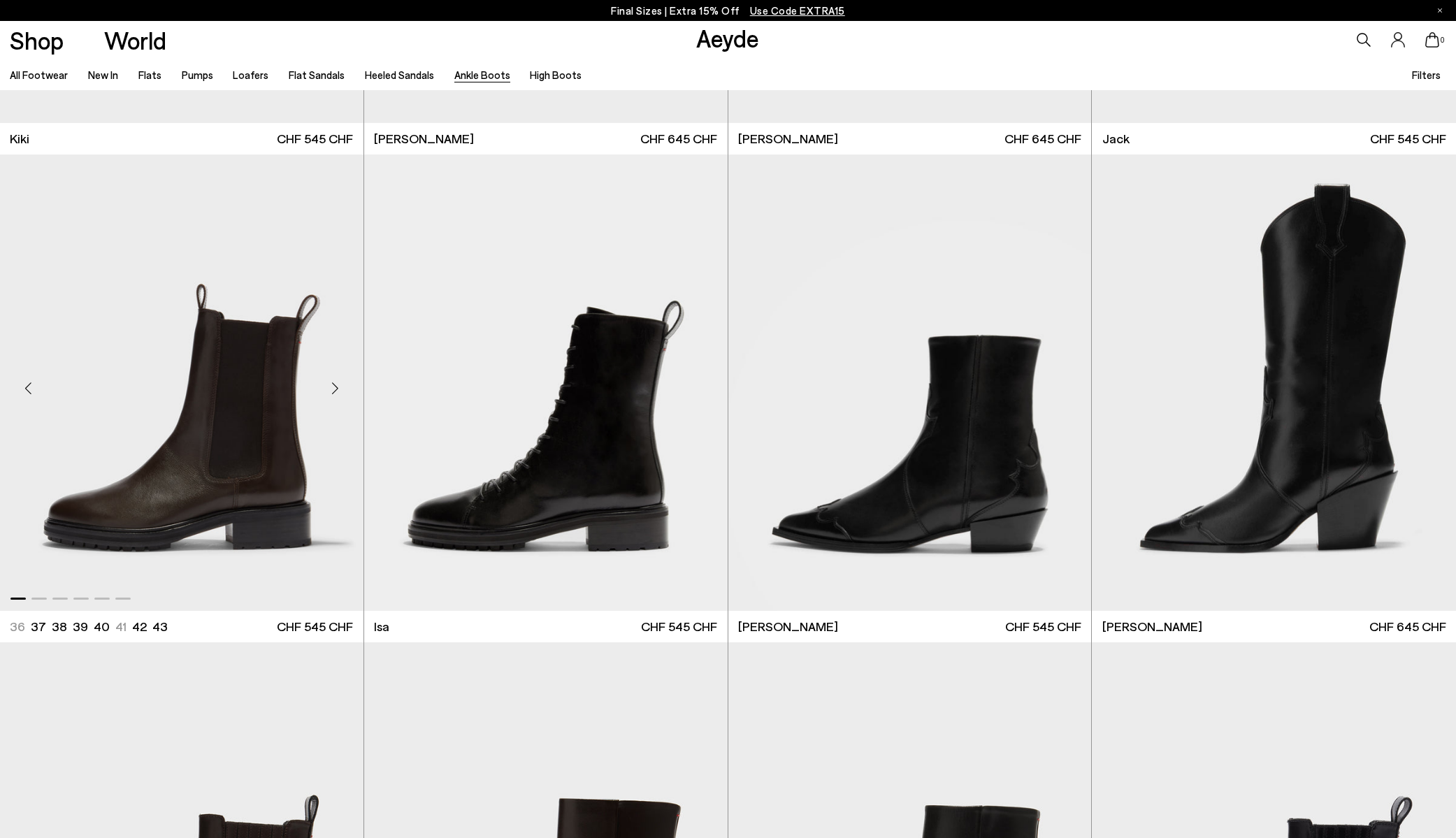
click at [335, 387] on div "Next slide" at bounding box center [335, 388] width 42 height 42
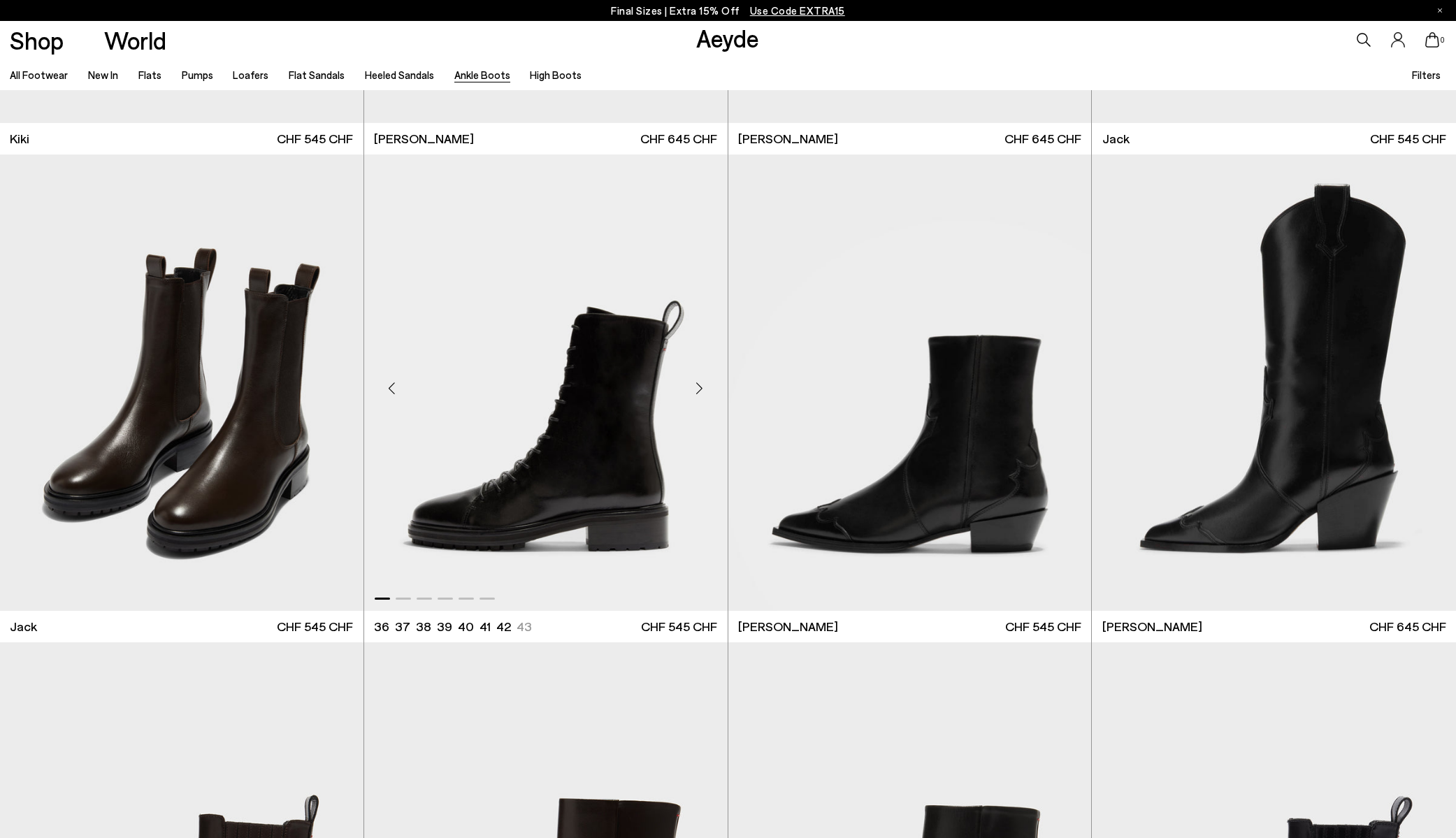
click at [702, 384] on div "Next slide" at bounding box center [699, 388] width 42 height 42
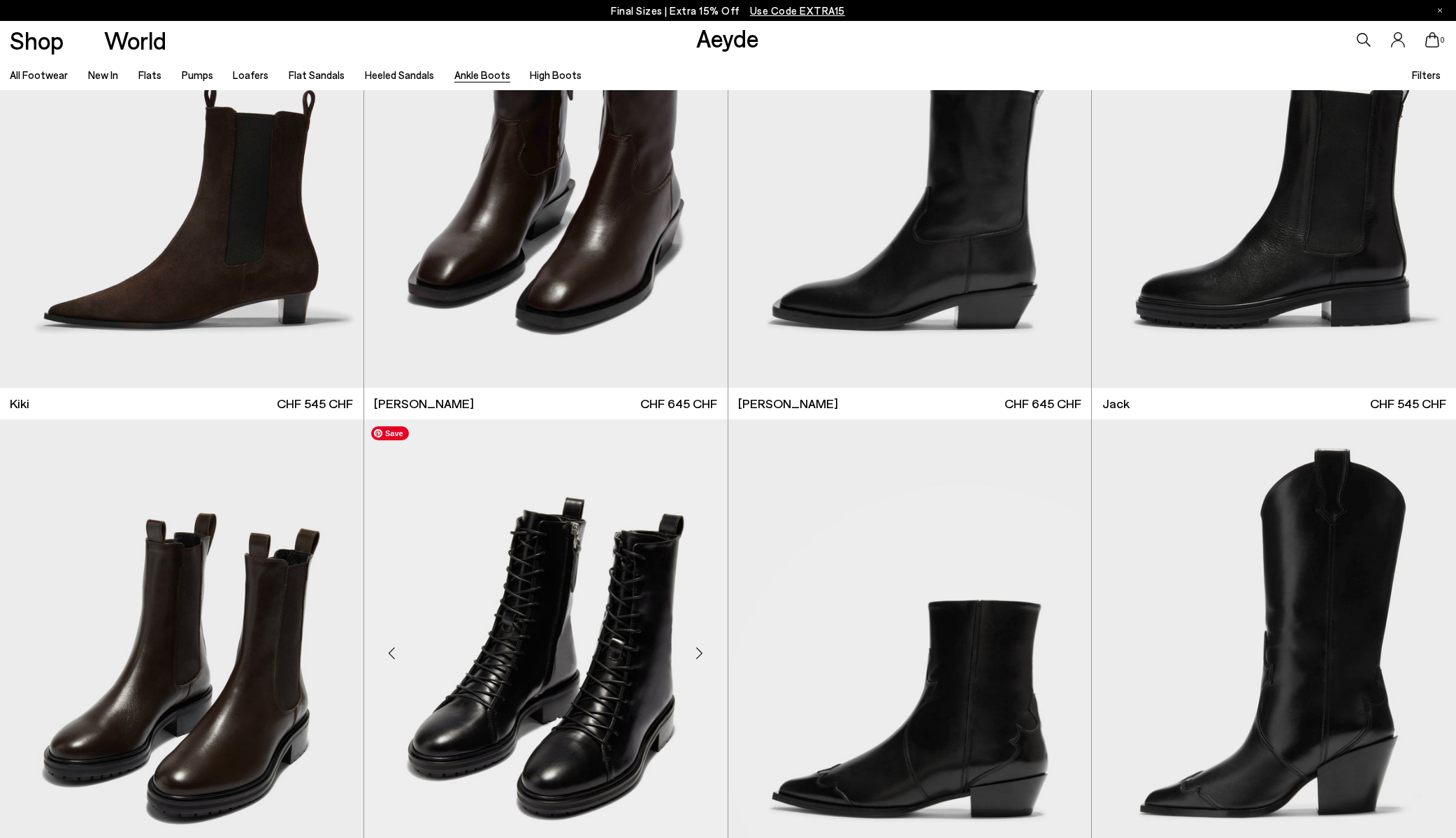
scroll to position [3086, 0]
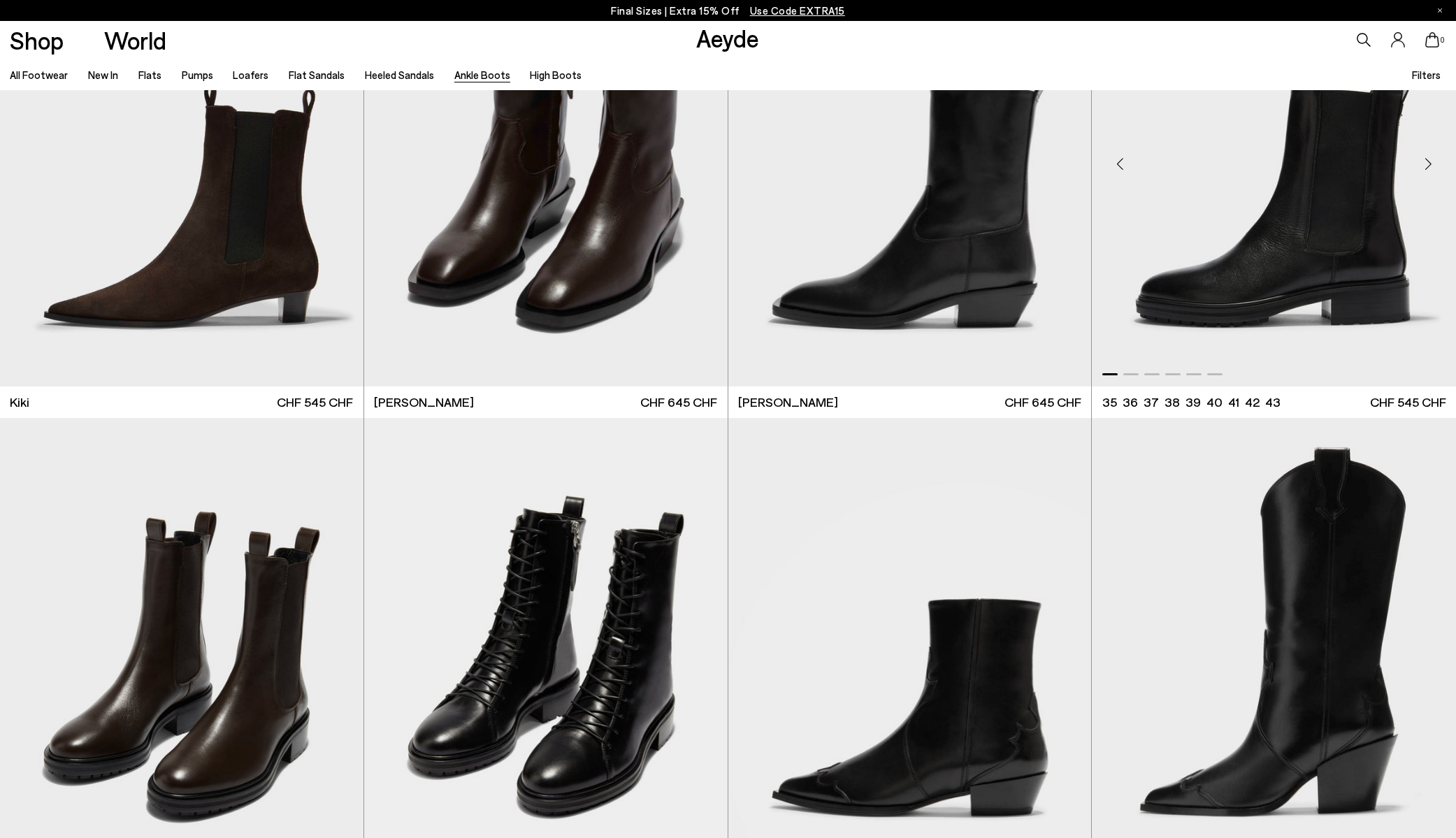
click at [1245, 261] on img "1 / 6" at bounding box center [1273, 159] width 364 height 456
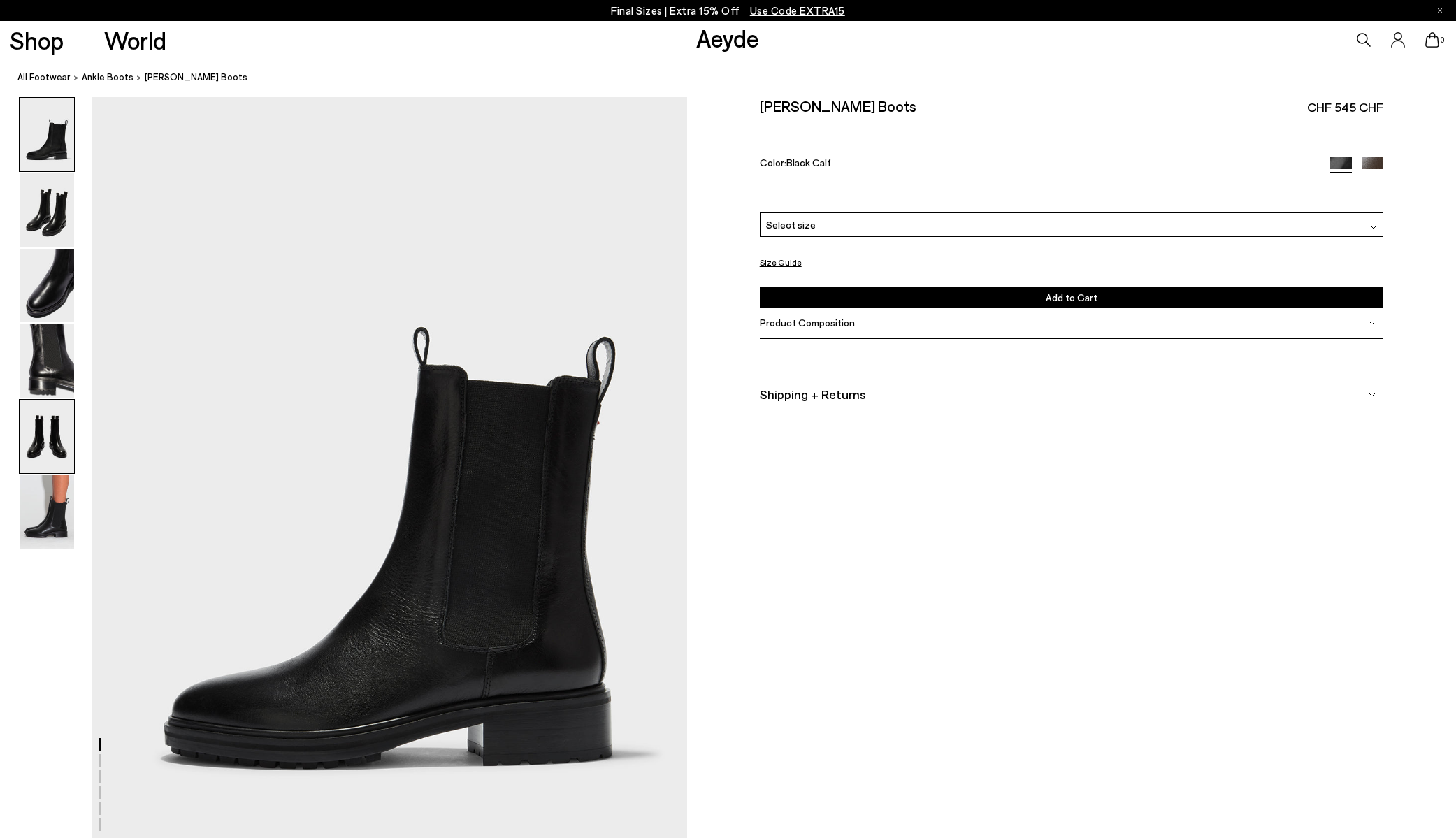
click at [60, 438] on img at bounding box center [47, 437] width 55 height 74
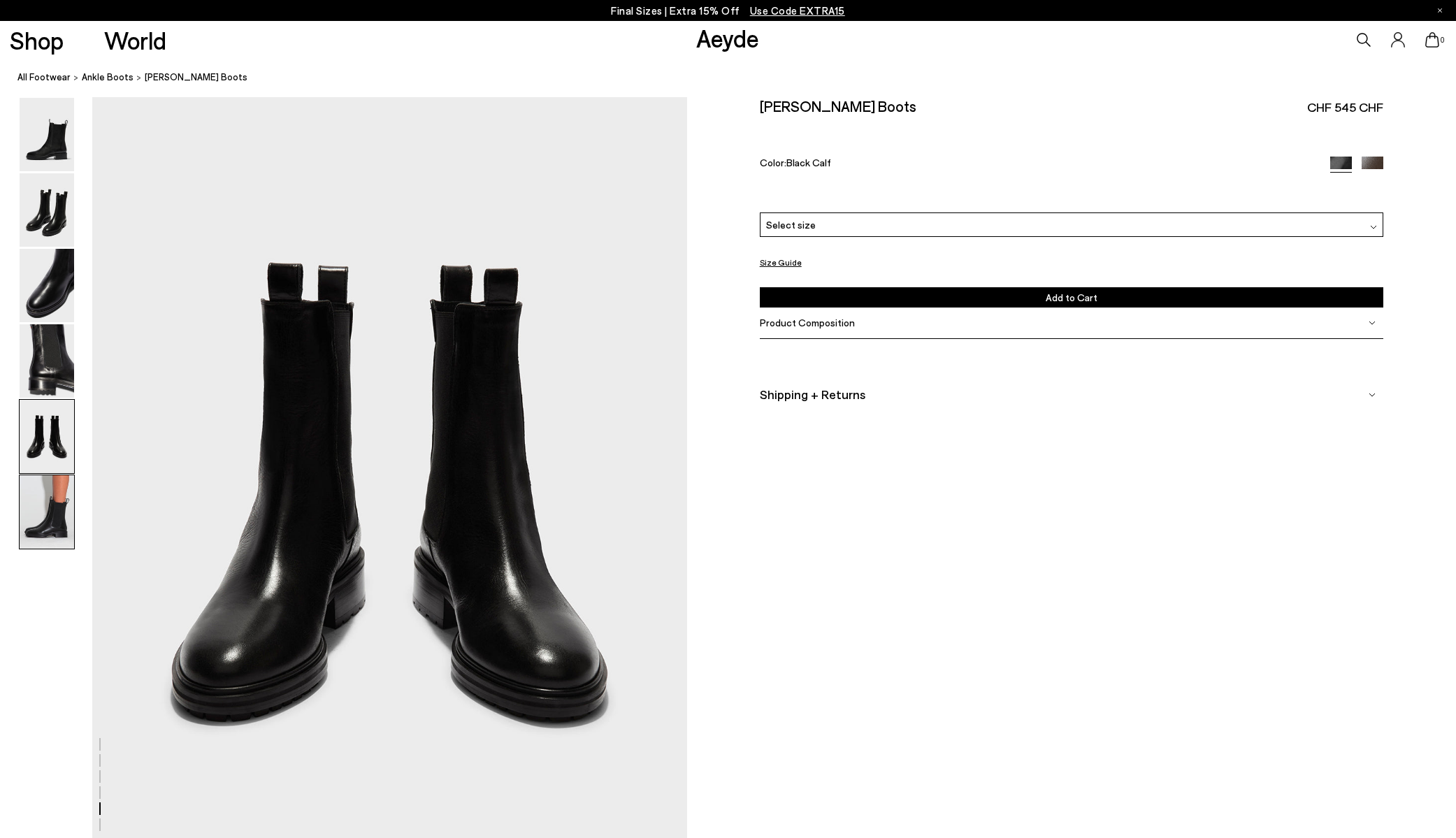
click at [50, 491] on img at bounding box center [47, 512] width 55 height 74
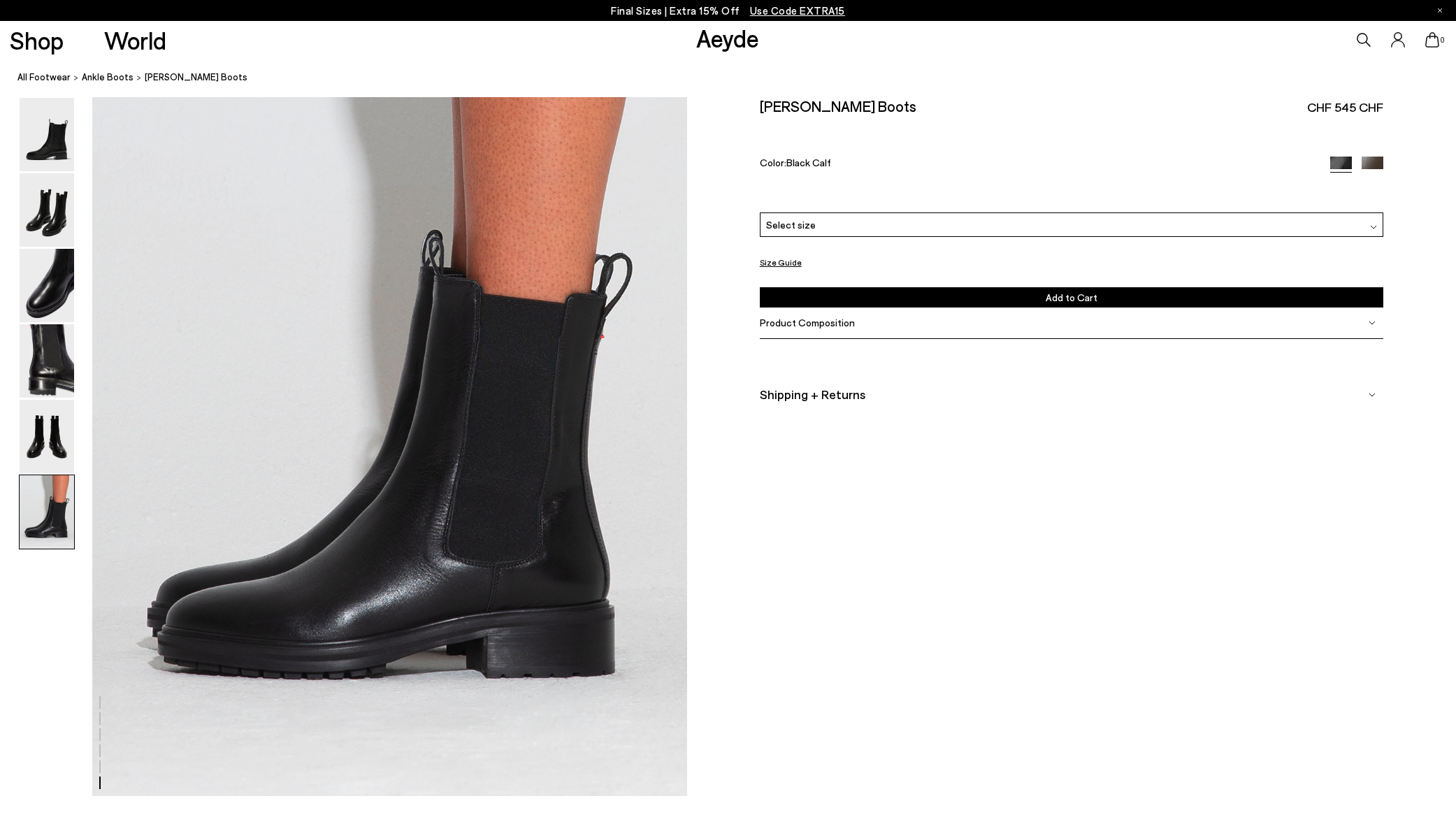
scroll to position [4070, 0]
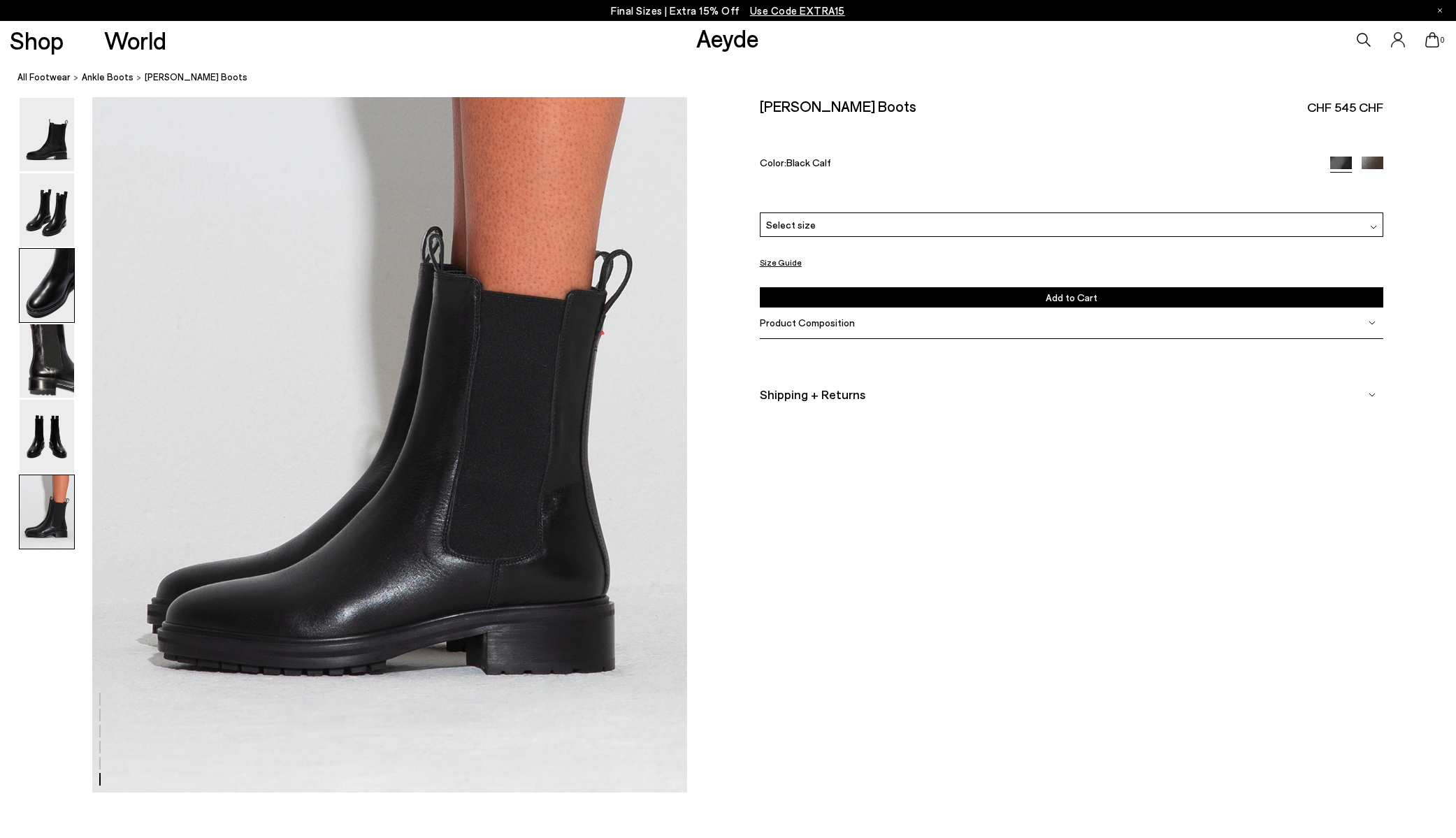
click at [52, 311] on img at bounding box center [47, 286] width 55 height 74
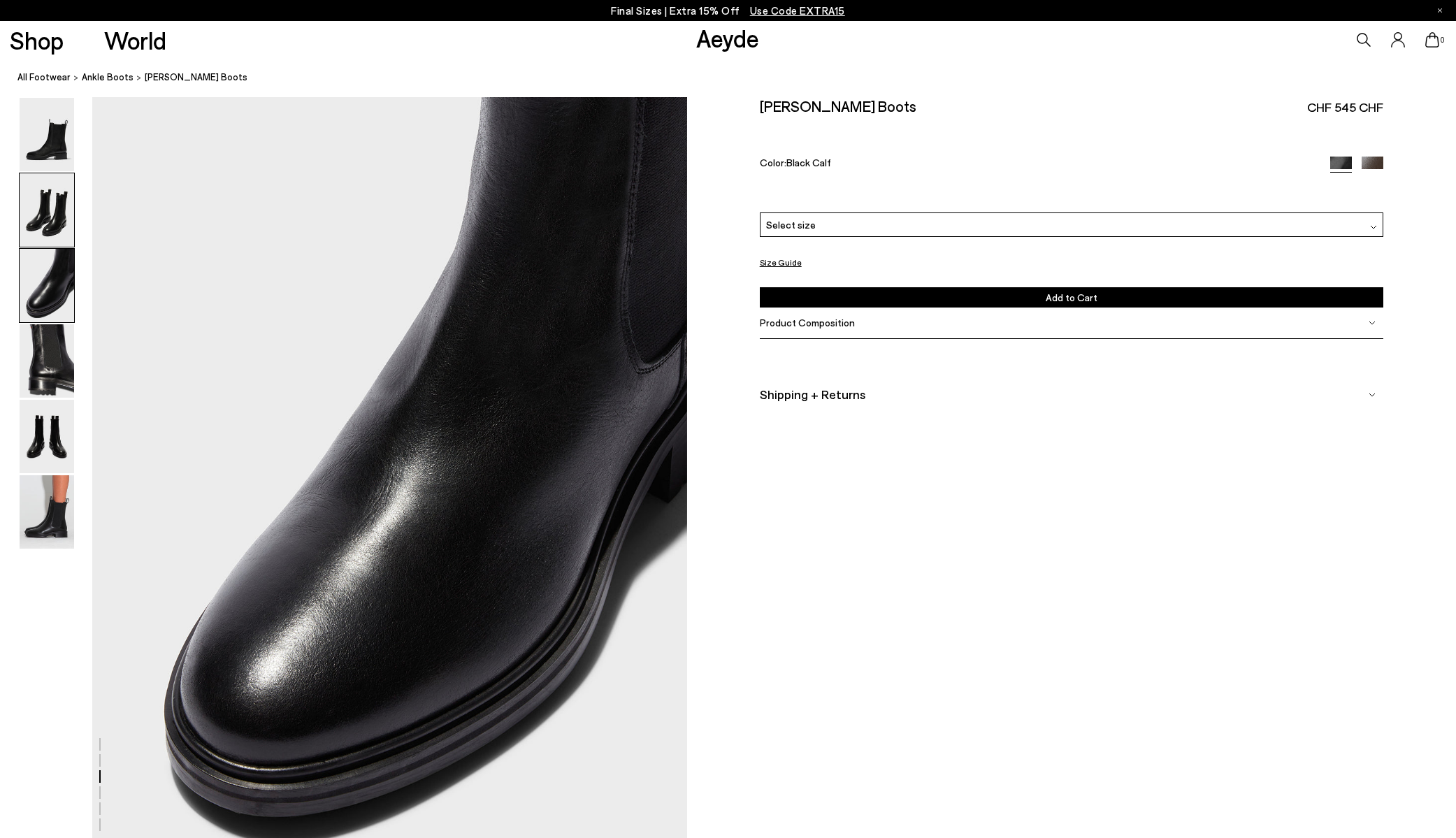
click at [57, 202] on img at bounding box center [47, 210] width 55 height 74
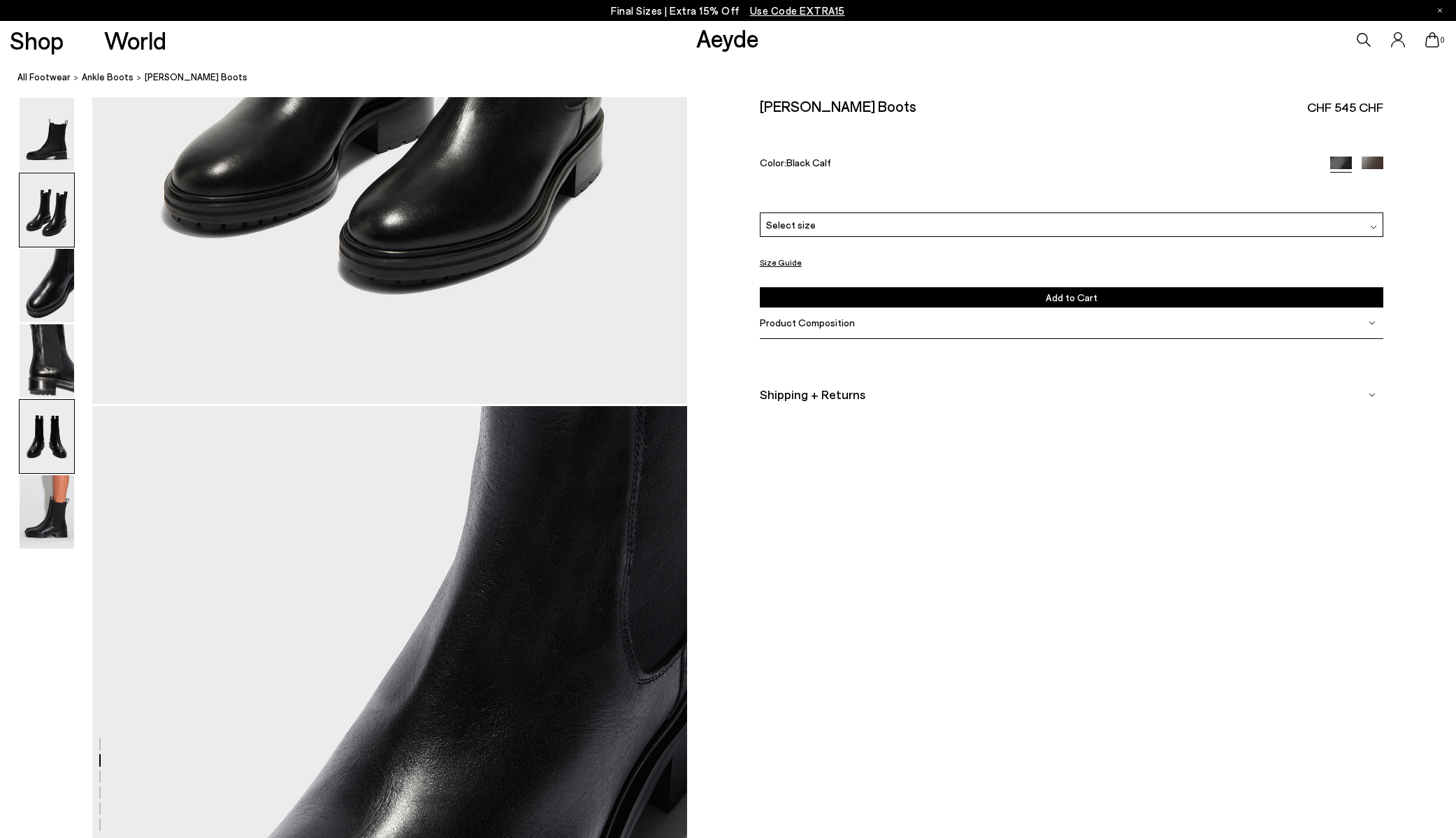
scroll to position [1287, 0]
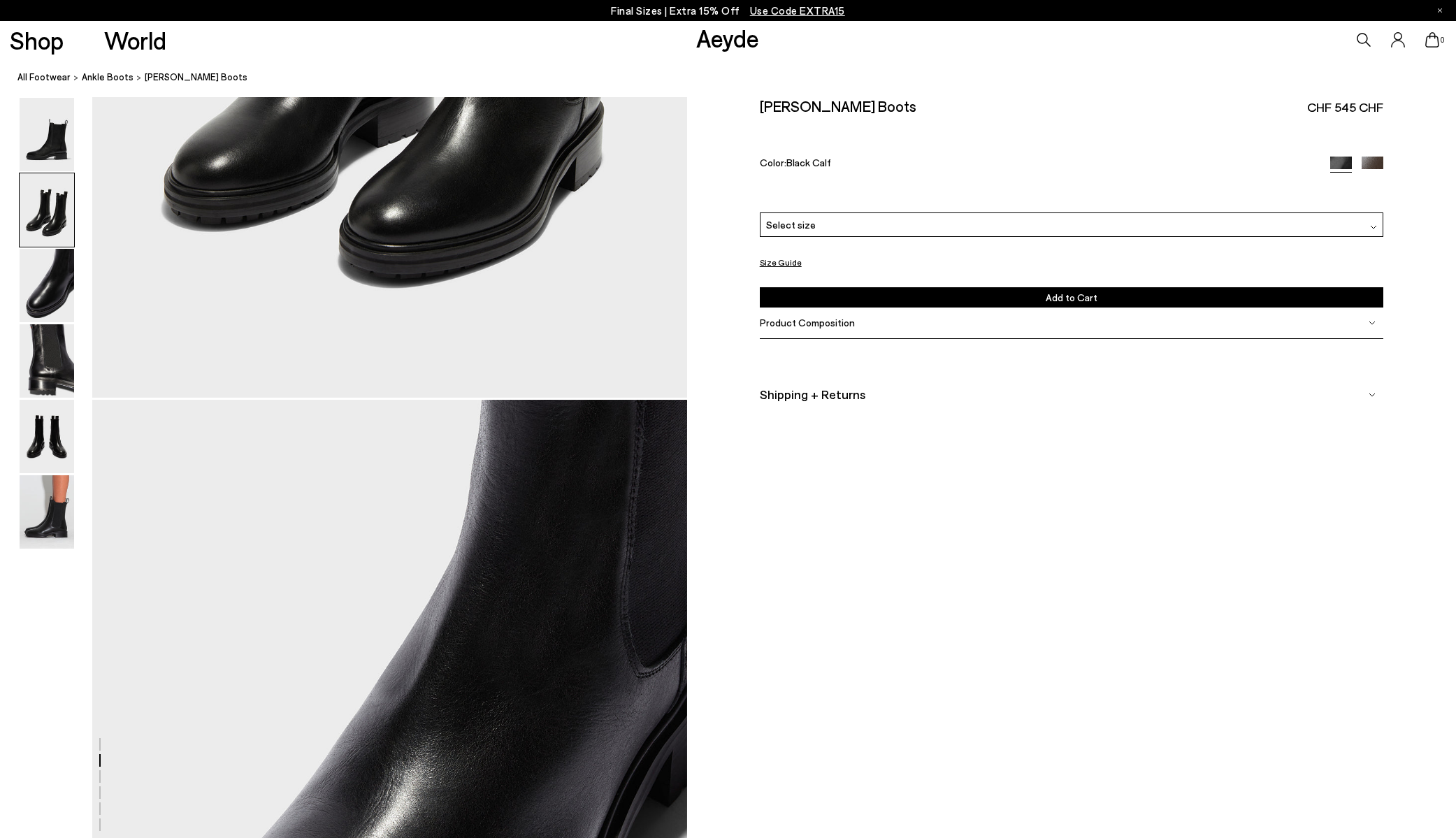
click at [1364, 160] on img at bounding box center [1372, 166] width 21 height 21
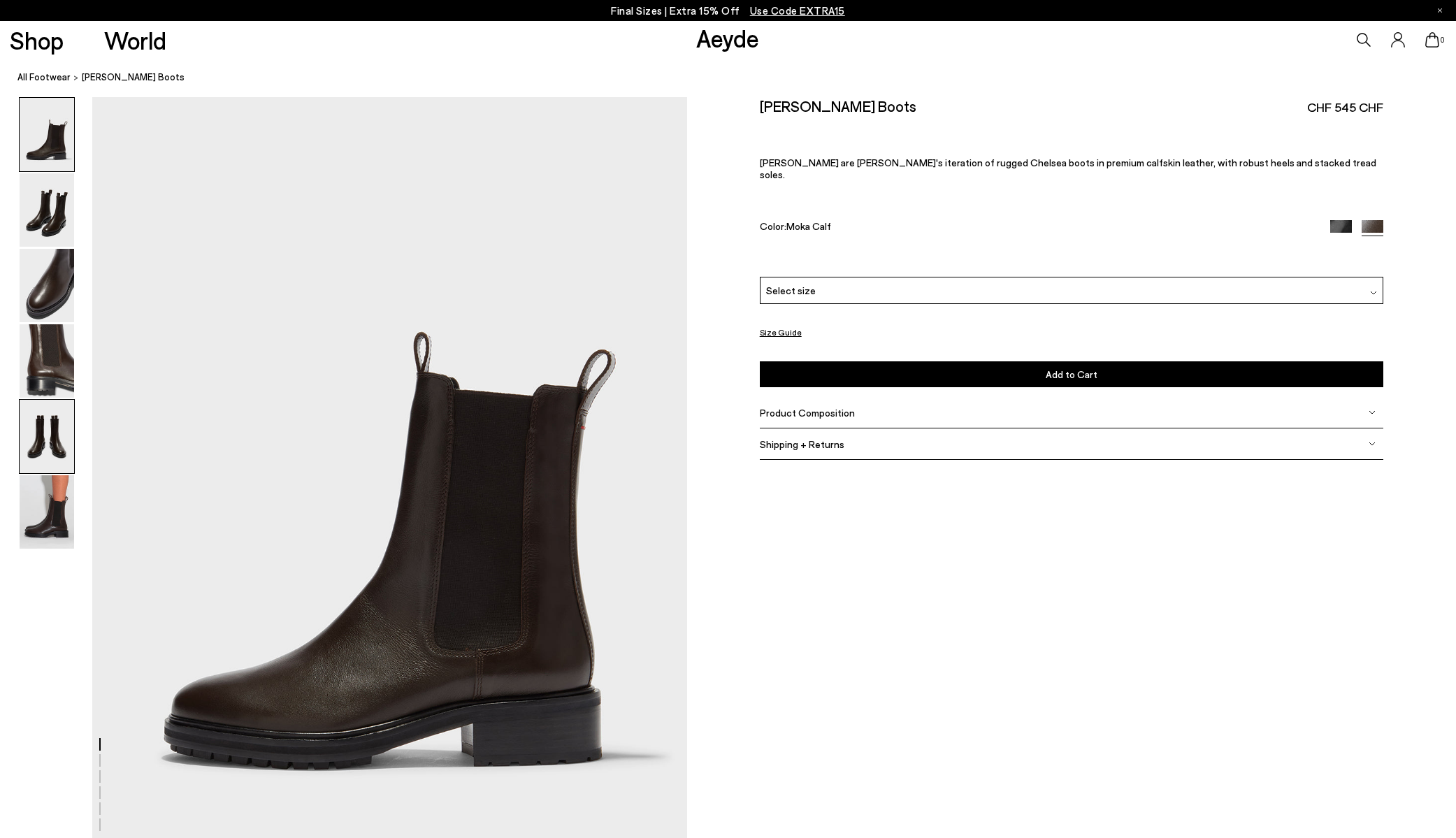
click at [34, 455] on img at bounding box center [47, 437] width 55 height 74
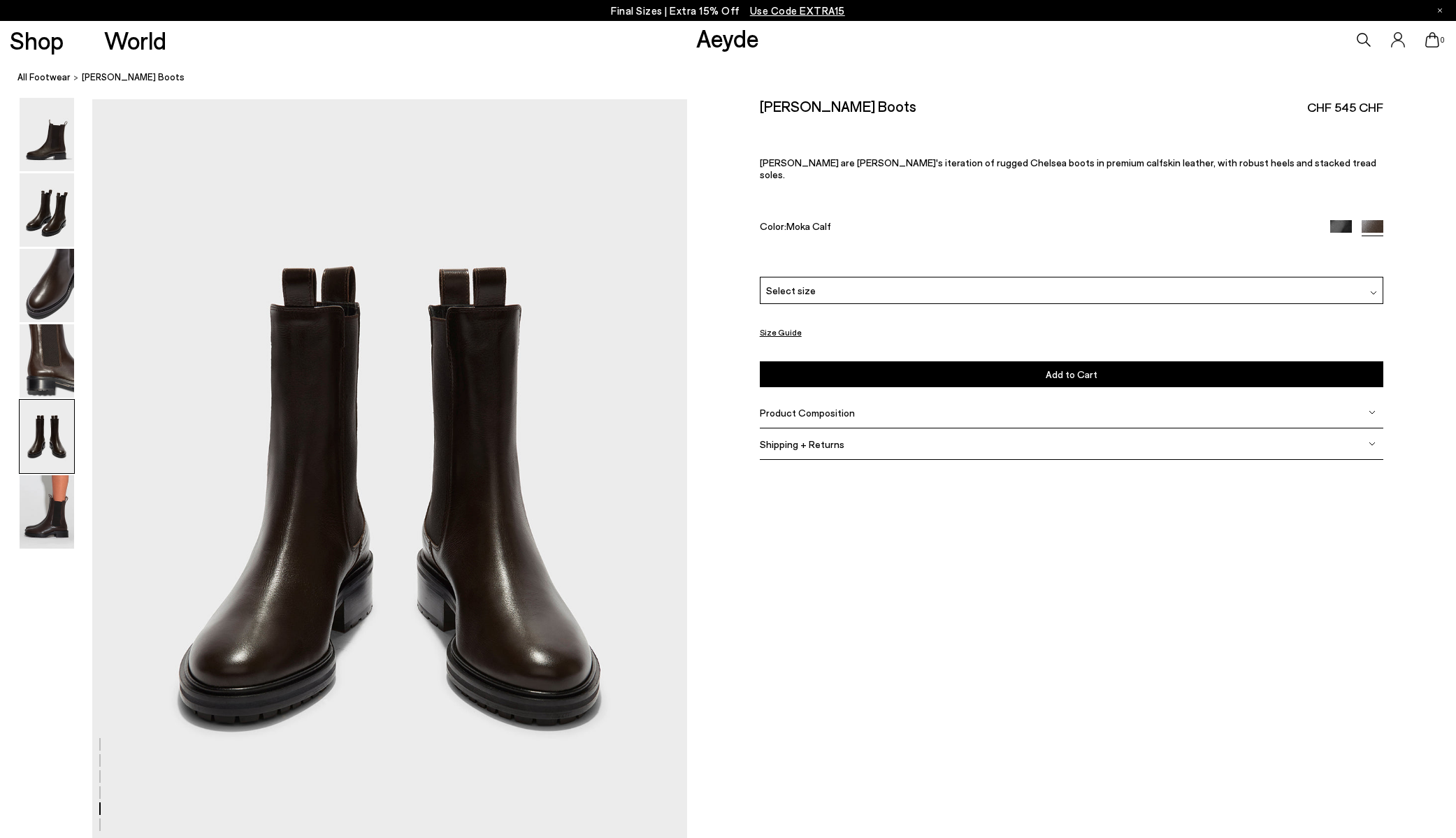
scroll to position [3180, 0]
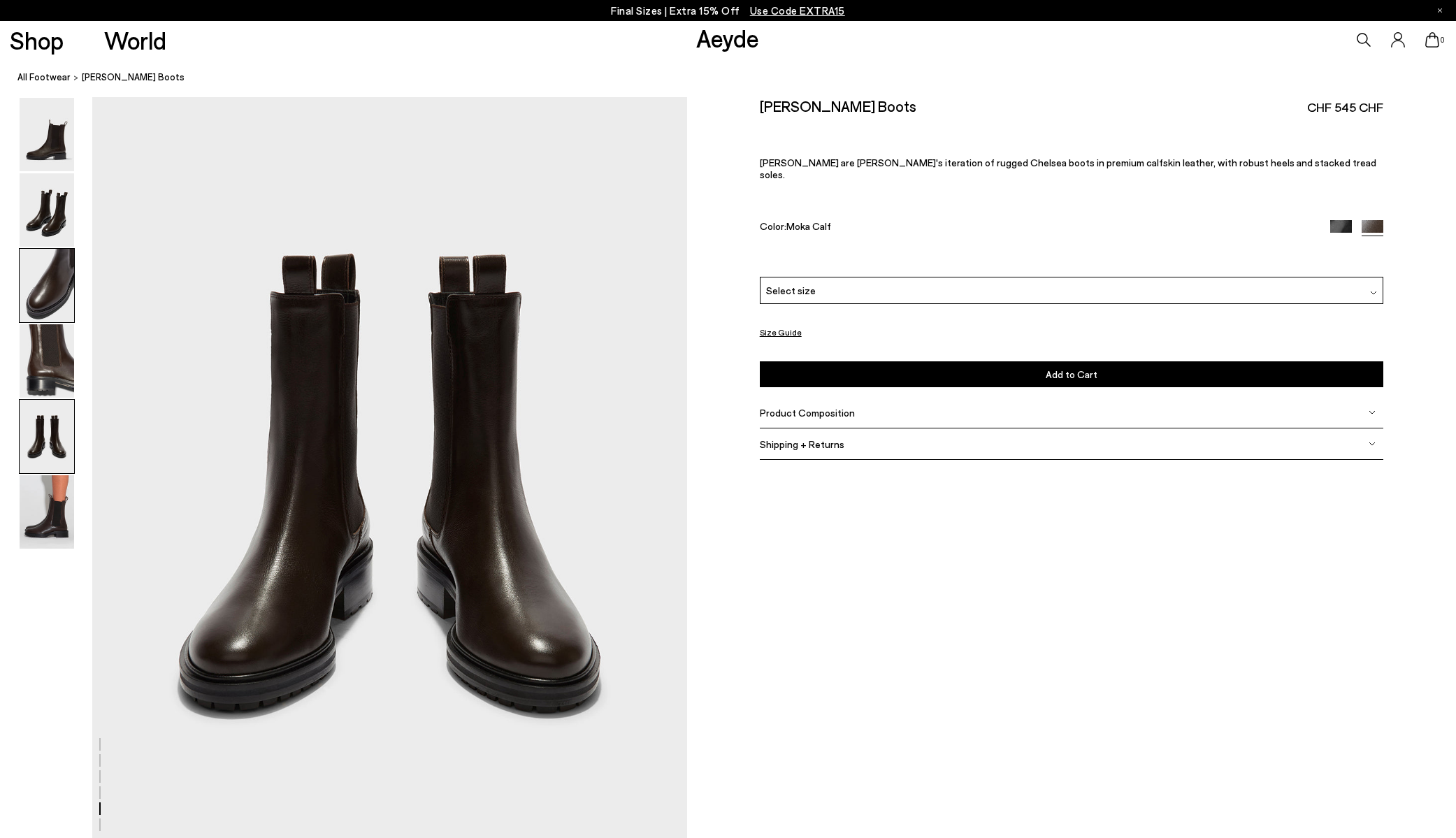
click at [52, 313] on img at bounding box center [47, 286] width 55 height 74
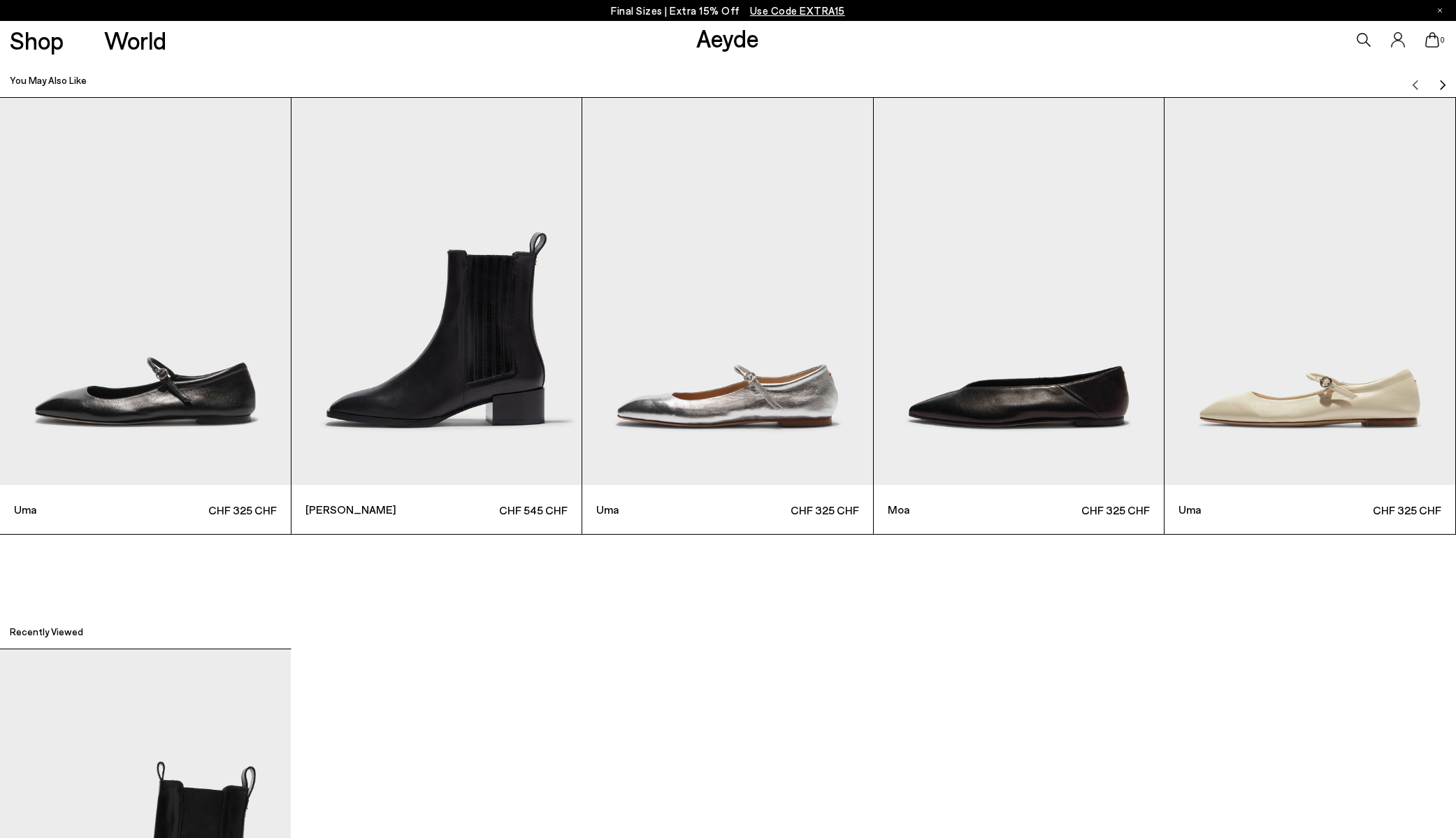
scroll to position [4859, 0]
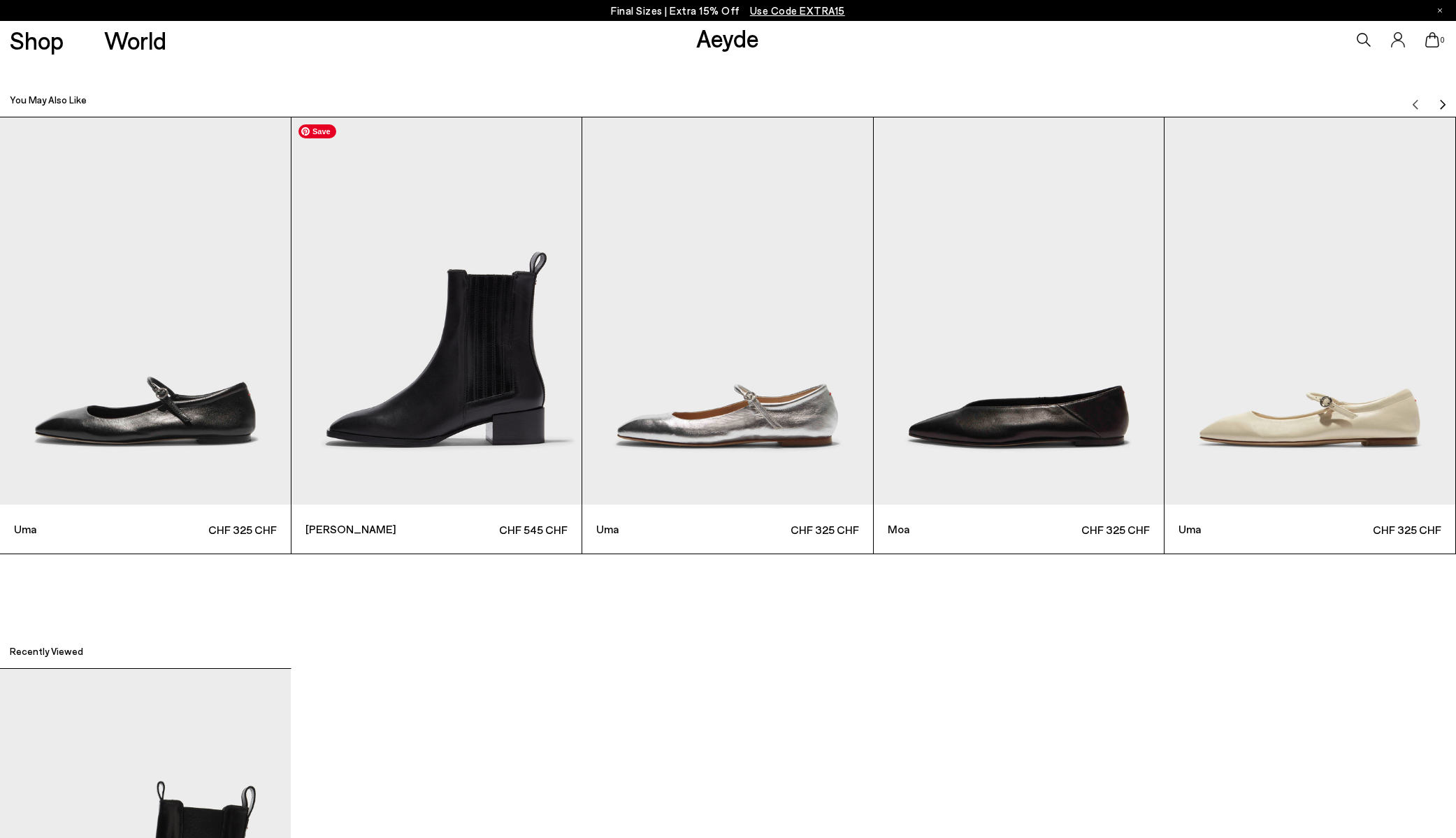
click at [433, 425] on img "2 / 6" at bounding box center [437, 310] width 291 height 387
